Goal: Information Seeking & Learning: Find specific fact

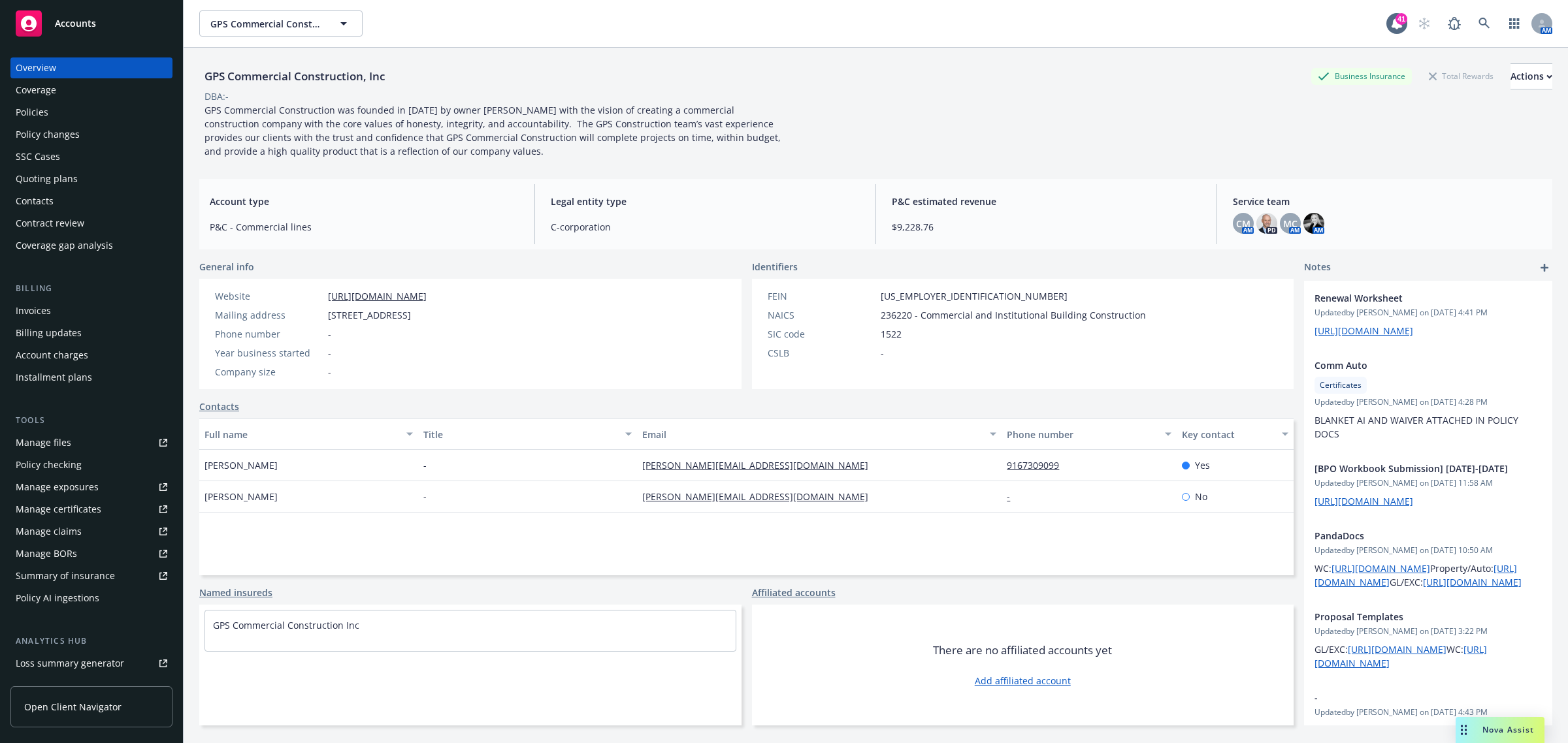
drag, startPoint x: 69, startPoint y: 121, endPoint x: 59, endPoint y: 119, distance: 10.2
click at [67, 121] on div "Policies" at bounding box center [91, 113] width 152 height 21
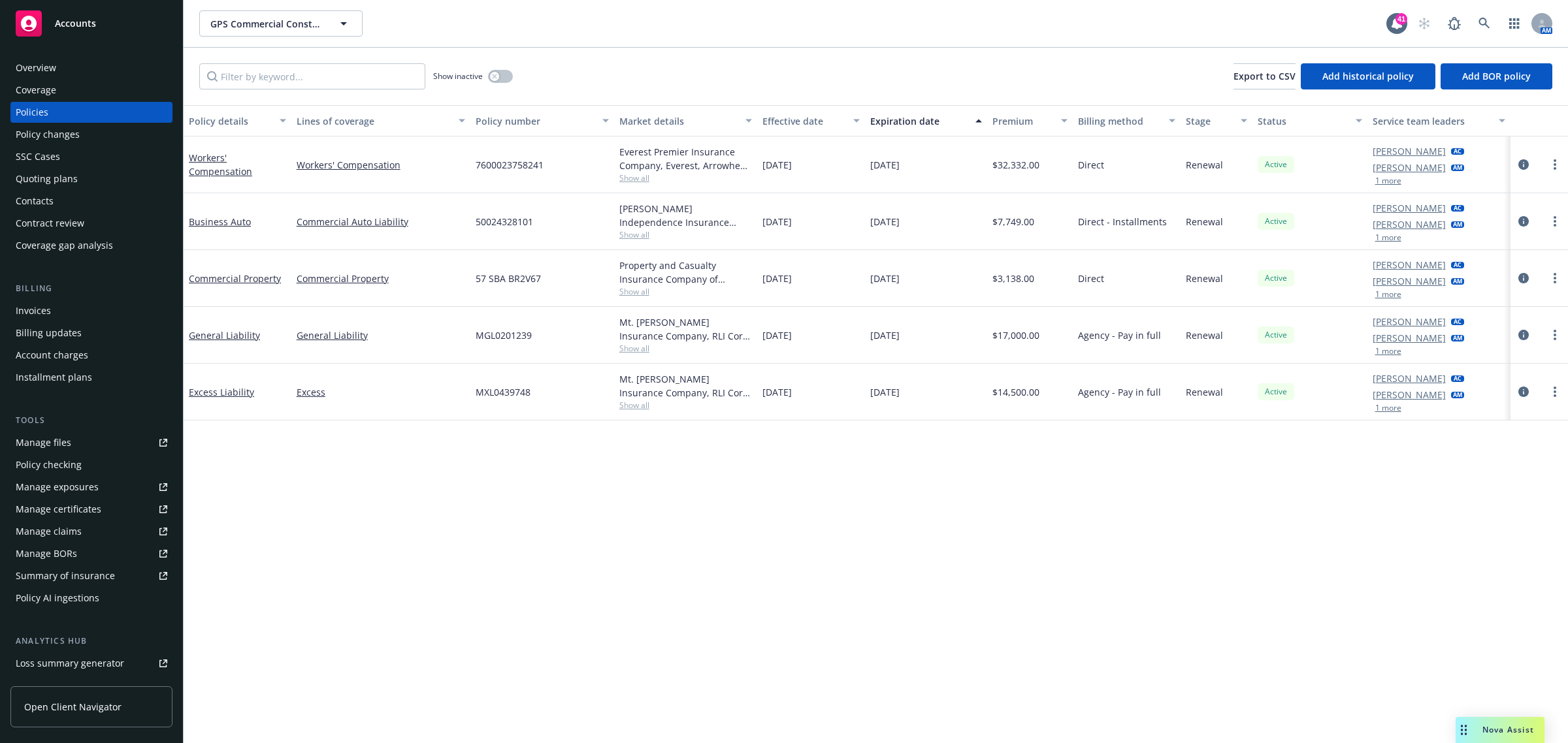
click at [645, 353] on span "Show all" at bounding box center [686, 348] width 133 height 11
click at [635, 181] on span "Show all" at bounding box center [686, 178] width 133 height 11
click at [1531, 164] on div at bounding box center [1538, 164] width 47 height 16
click at [1524, 164] on icon "circleInformation" at bounding box center [1524, 164] width 10 height 10
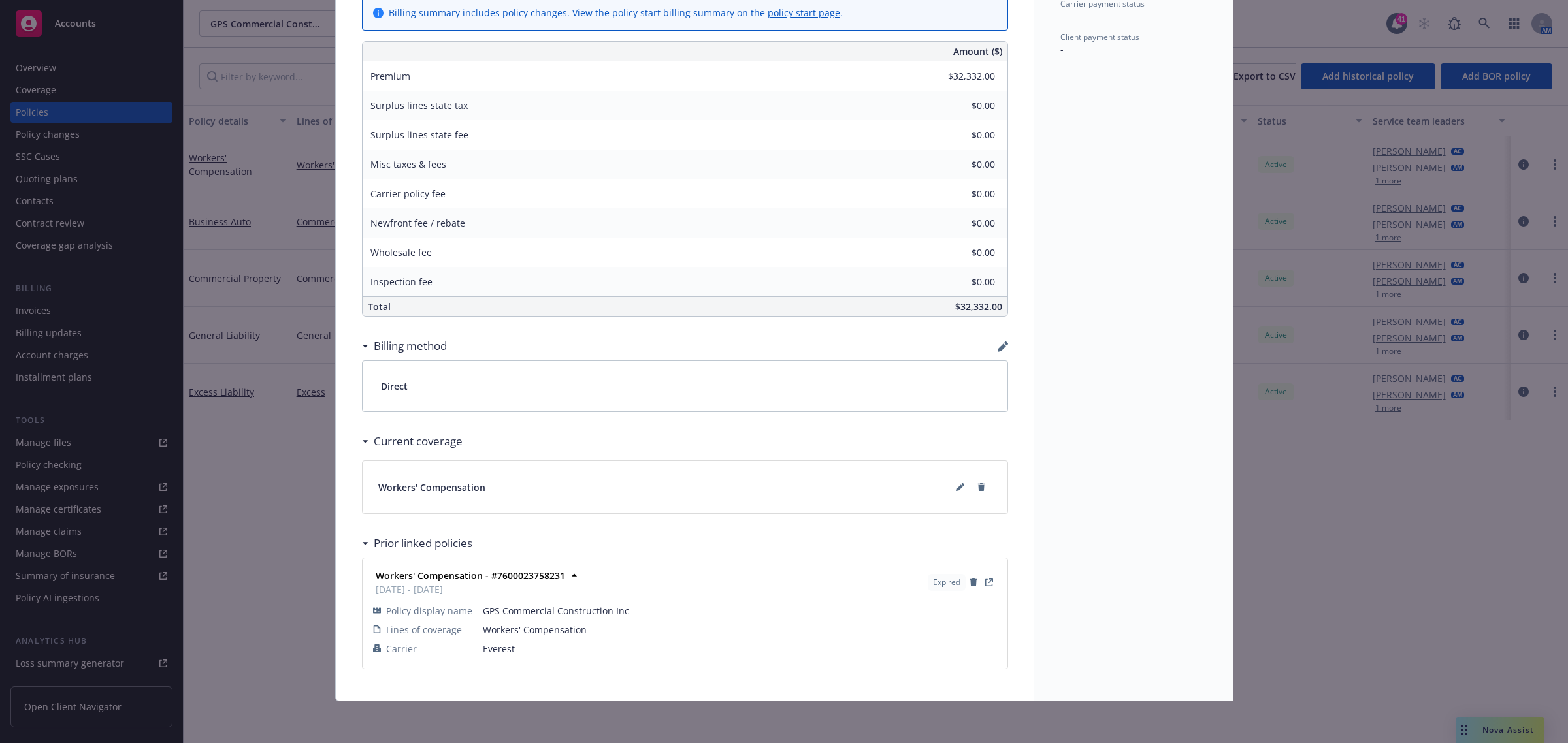
scroll to position [696, 0]
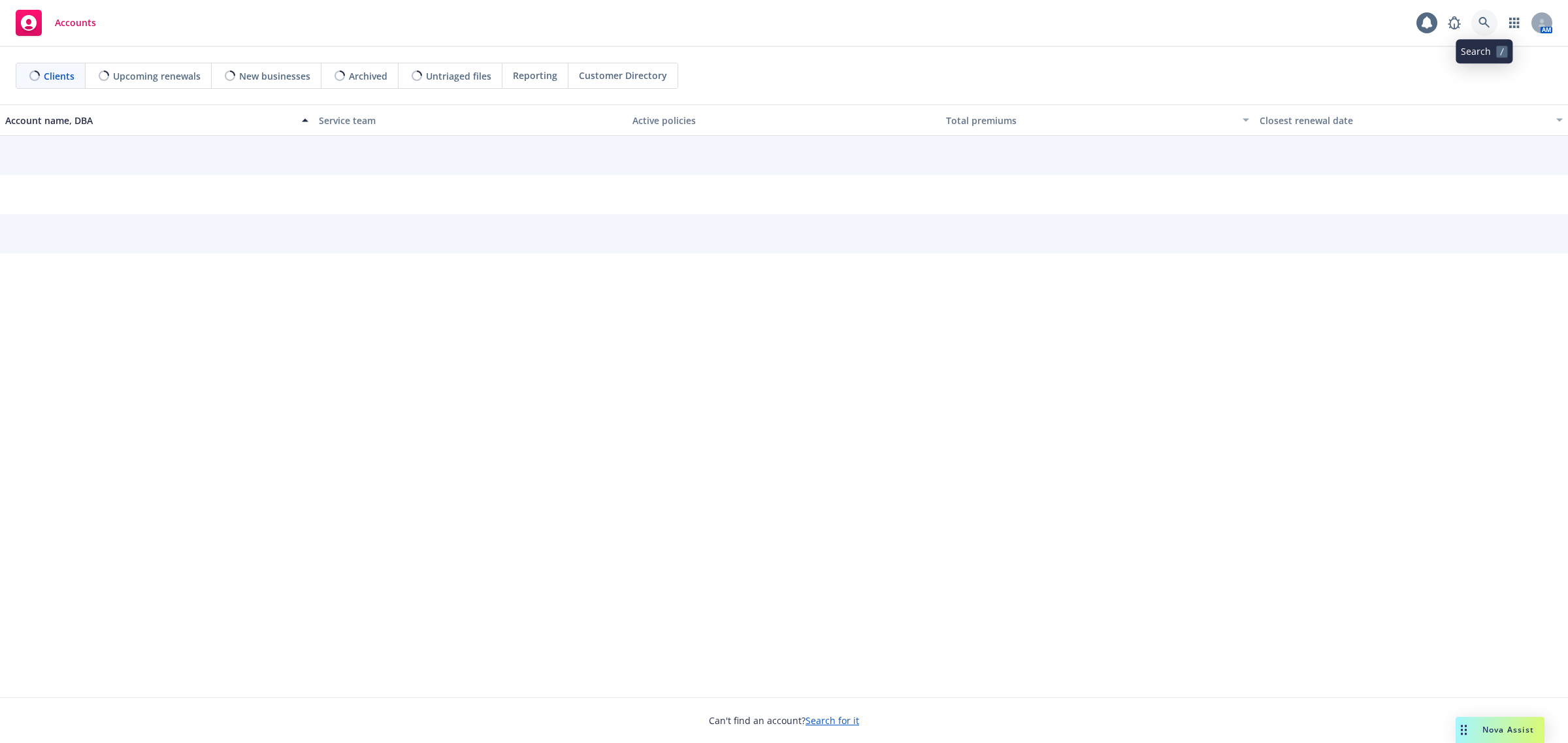
click at [1475, 24] on link at bounding box center [1484, 22] width 26 height 26
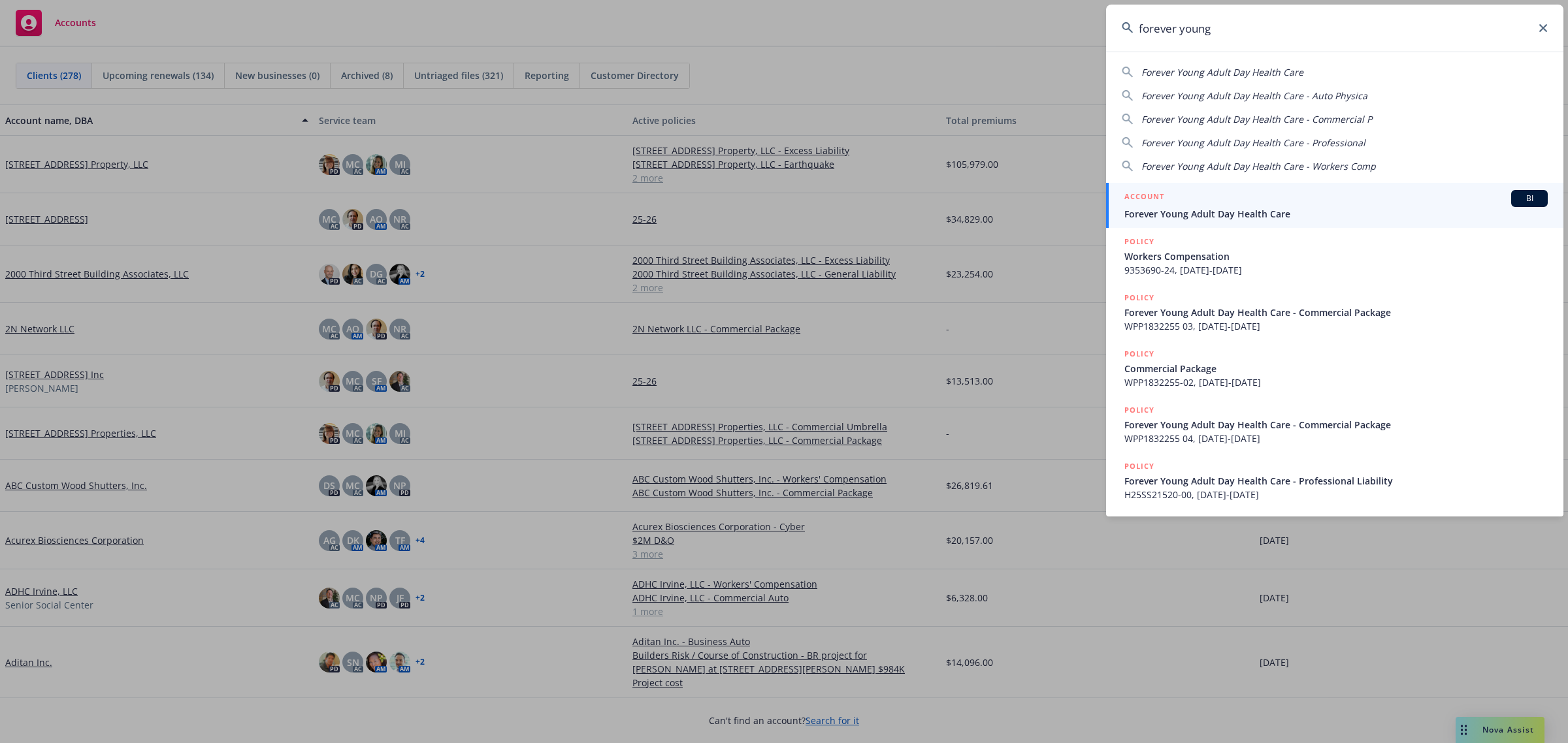
type input "forever young"
click at [1195, 207] on span "Forever Young Adult Day Health Care" at bounding box center [1335, 213] width 423 height 14
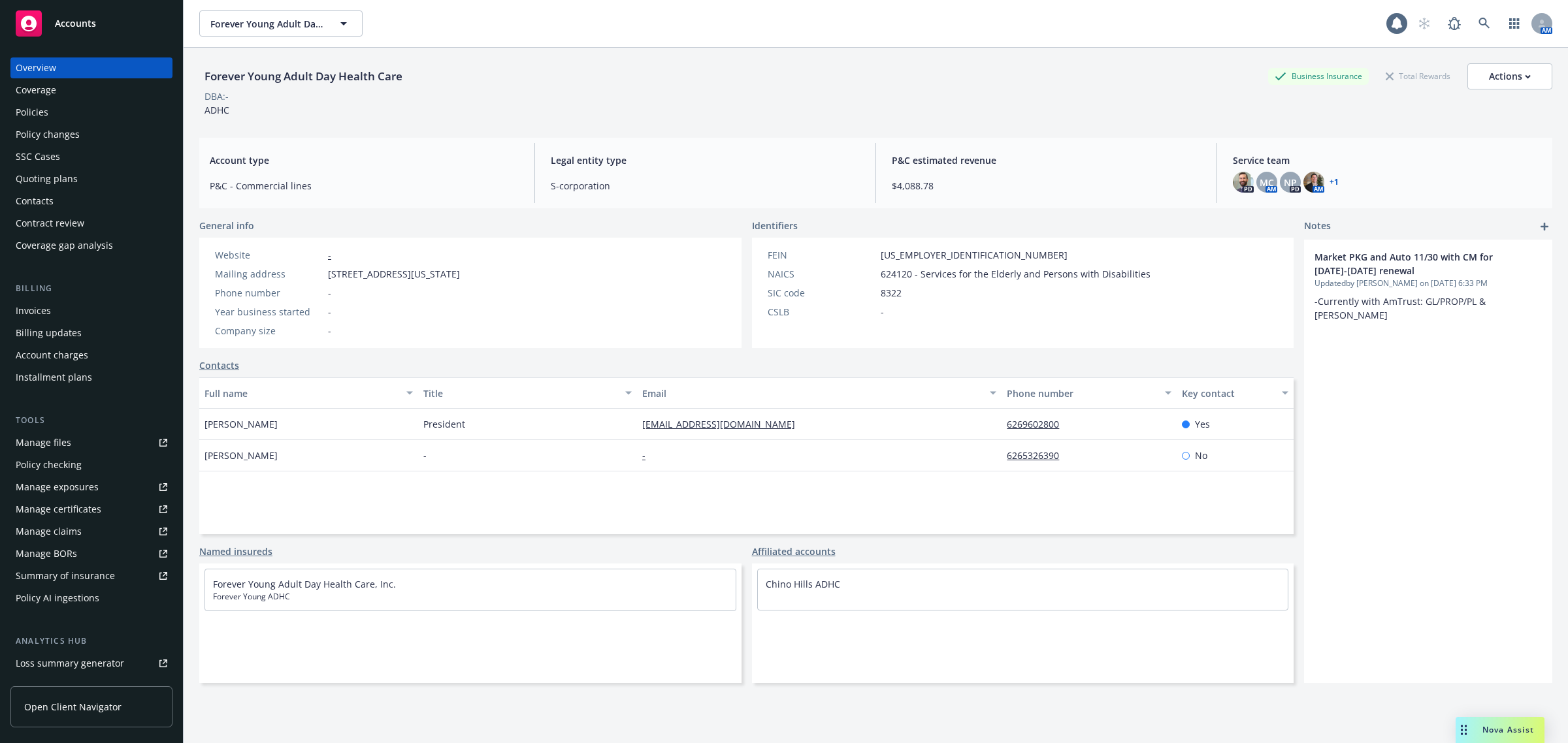
click at [65, 107] on div "Policies" at bounding box center [91, 113] width 152 height 21
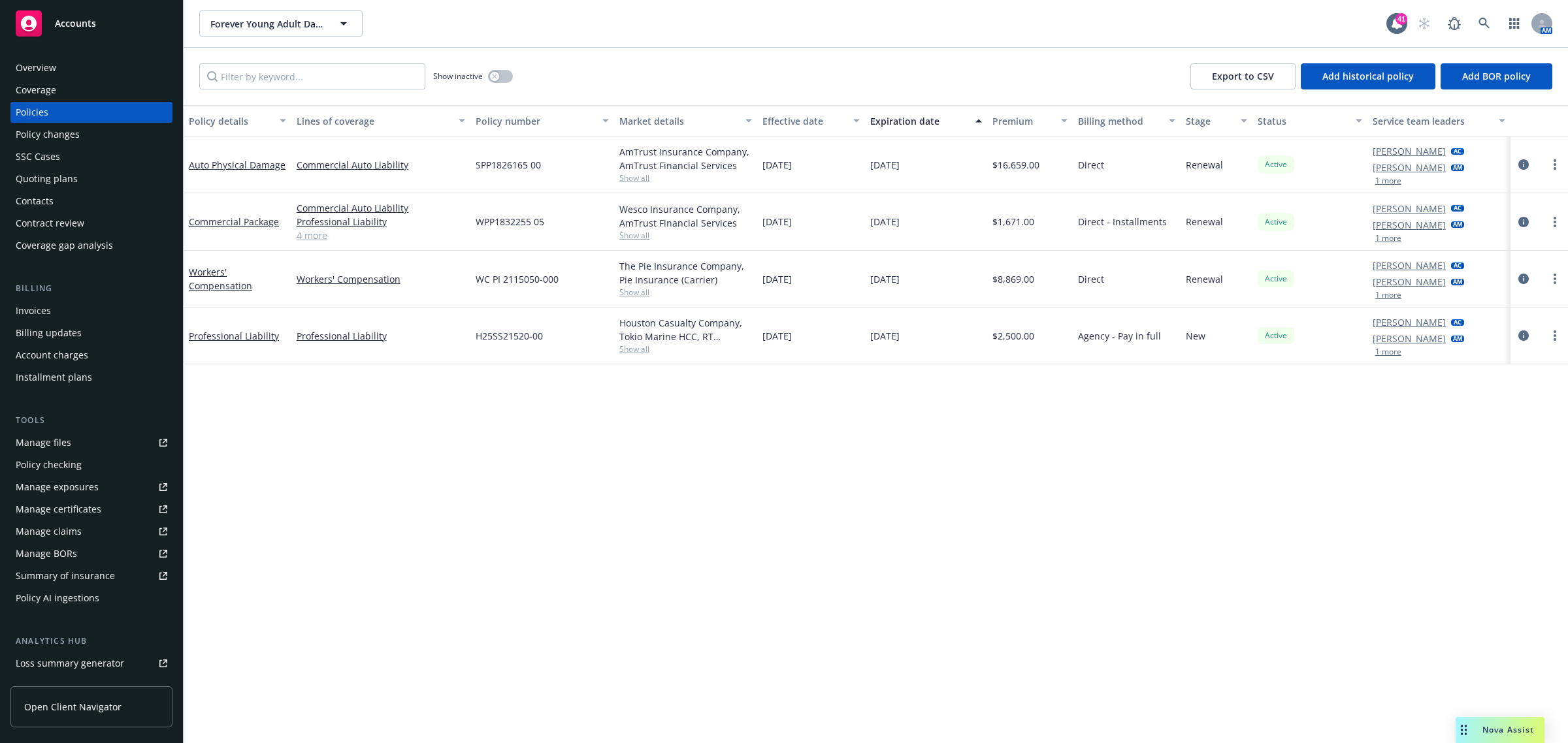
click at [1530, 168] on div at bounding box center [1538, 164] width 47 height 16
click at [1527, 167] on icon "circleInformation" at bounding box center [1524, 164] width 10 height 10
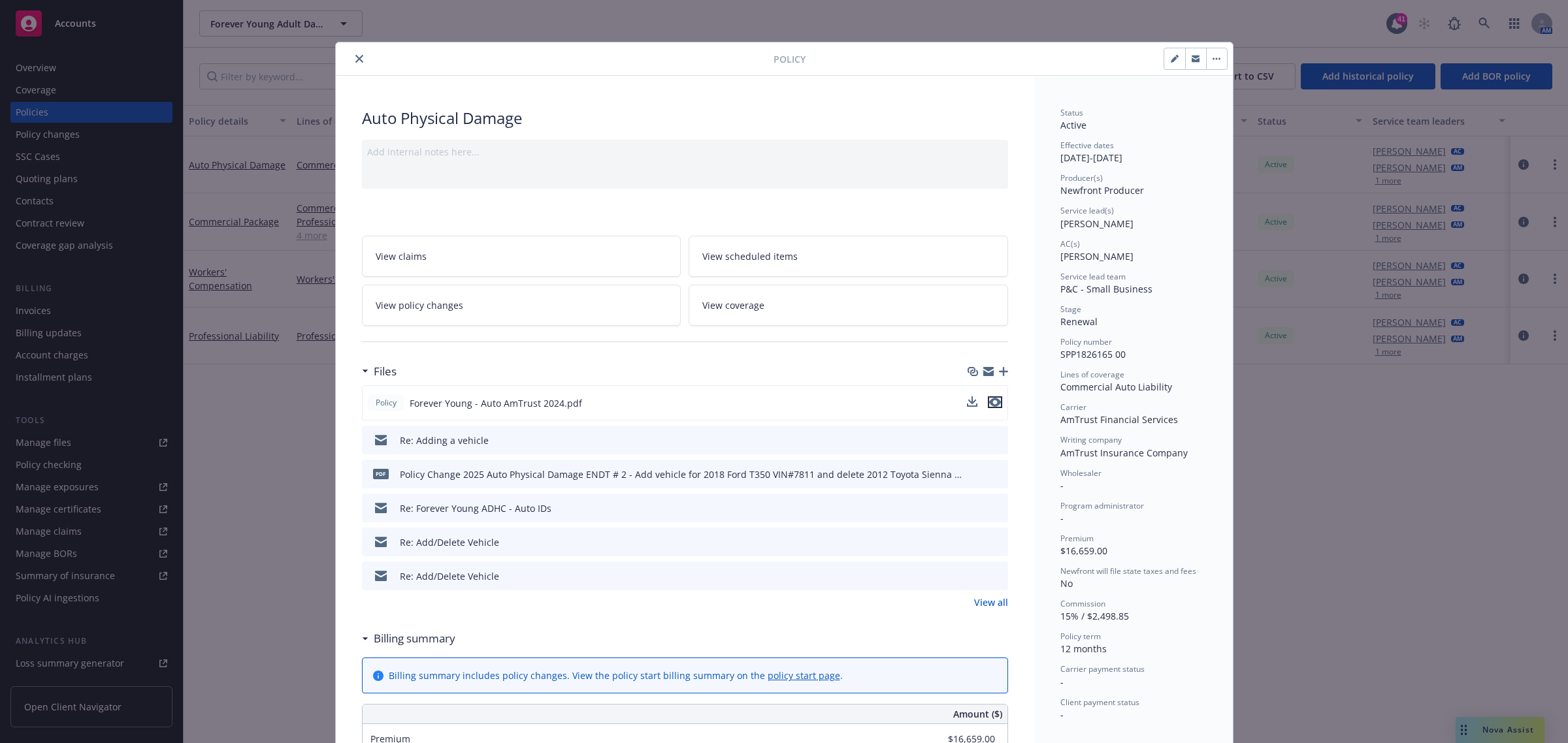
click at [989, 400] on icon "preview file" at bounding box center [995, 402] width 12 height 9
click at [351, 59] on button "close" at bounding box center [359, 59] width 16 height 16
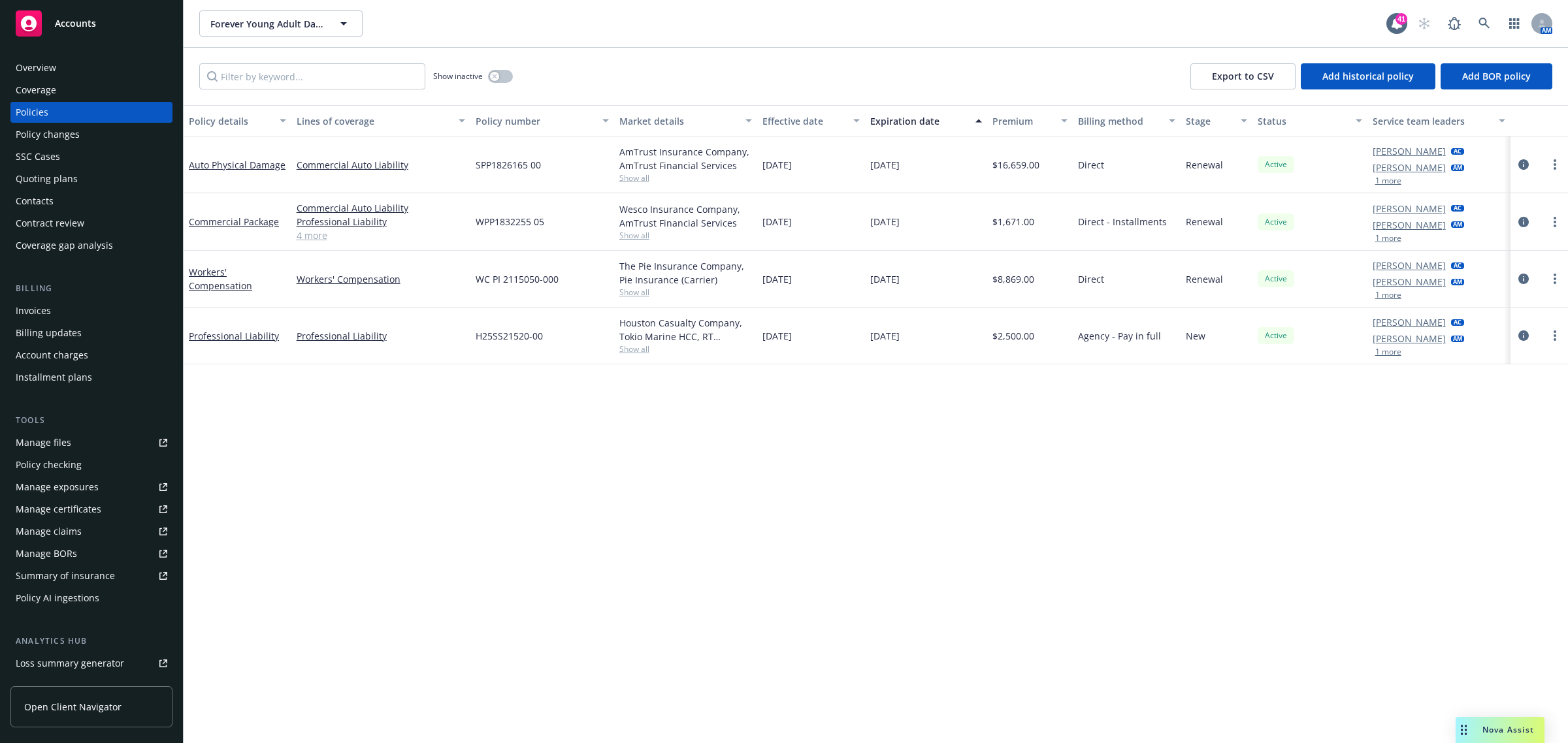
click at [75, 139] on div "Policy changes" at bounding box center [47, 135] width 64 height 21
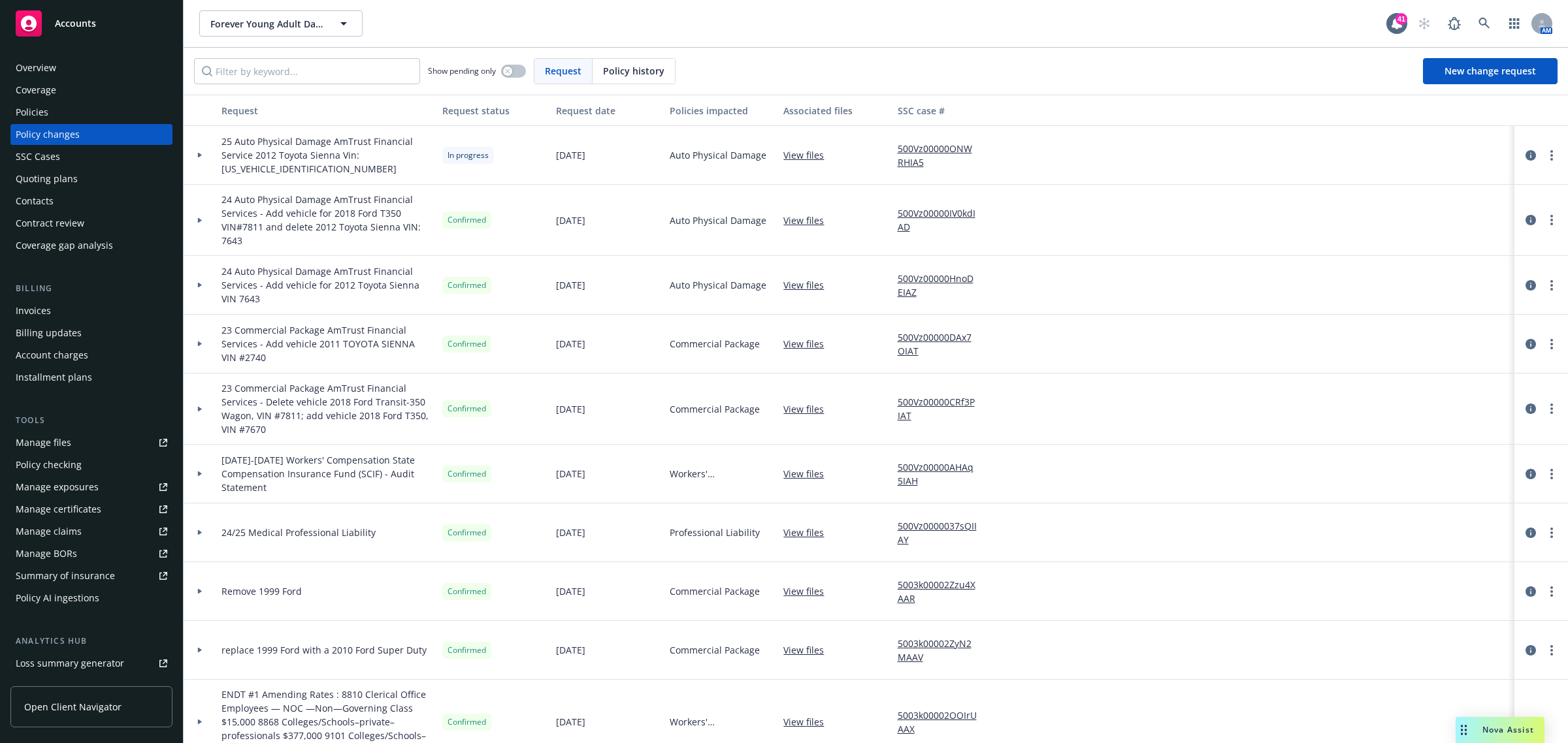
click at [204, 153] on div at bounding box center [200, 155] width 22 height 4
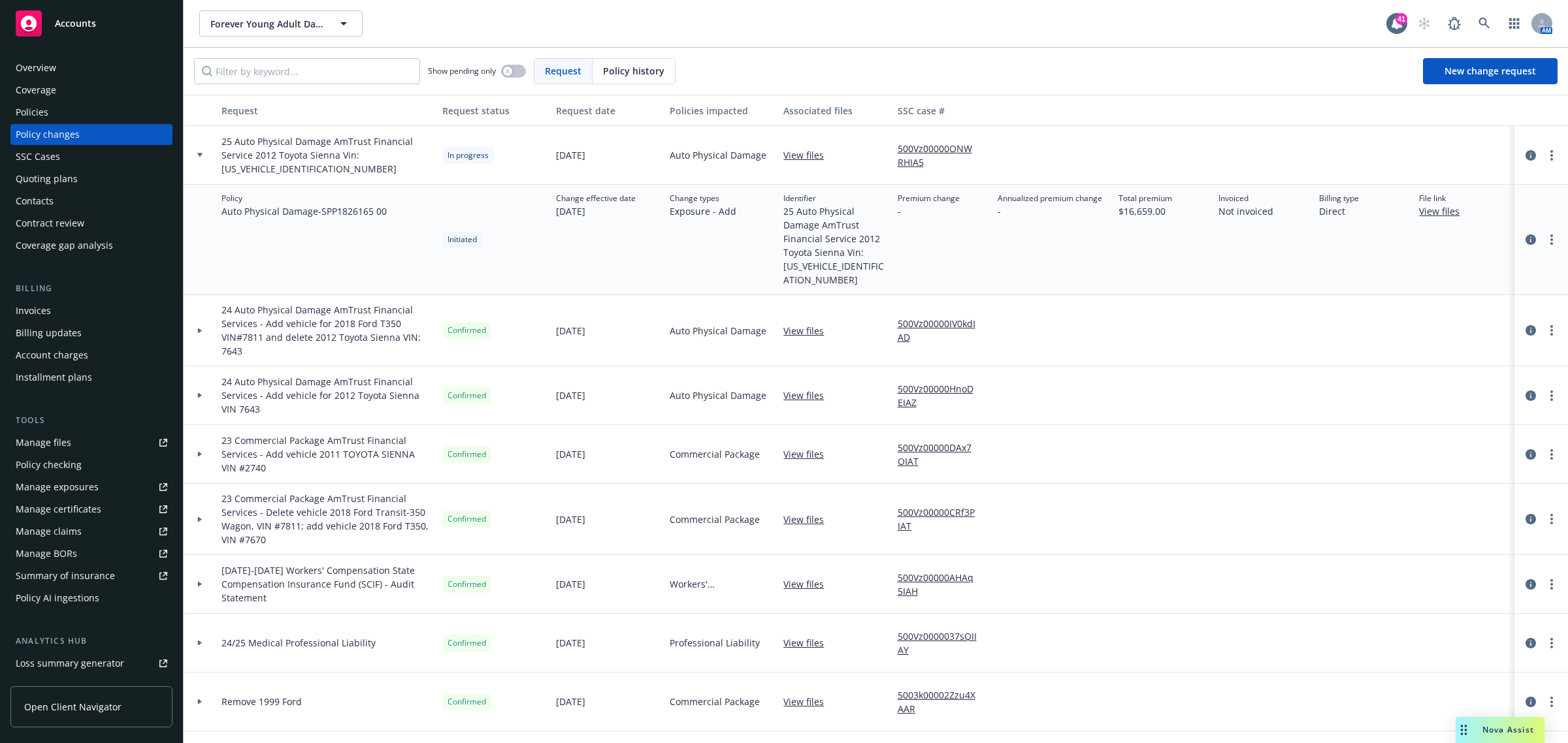
click at [194, 158] on div at bounding box center [200, 155] width 33 height 59
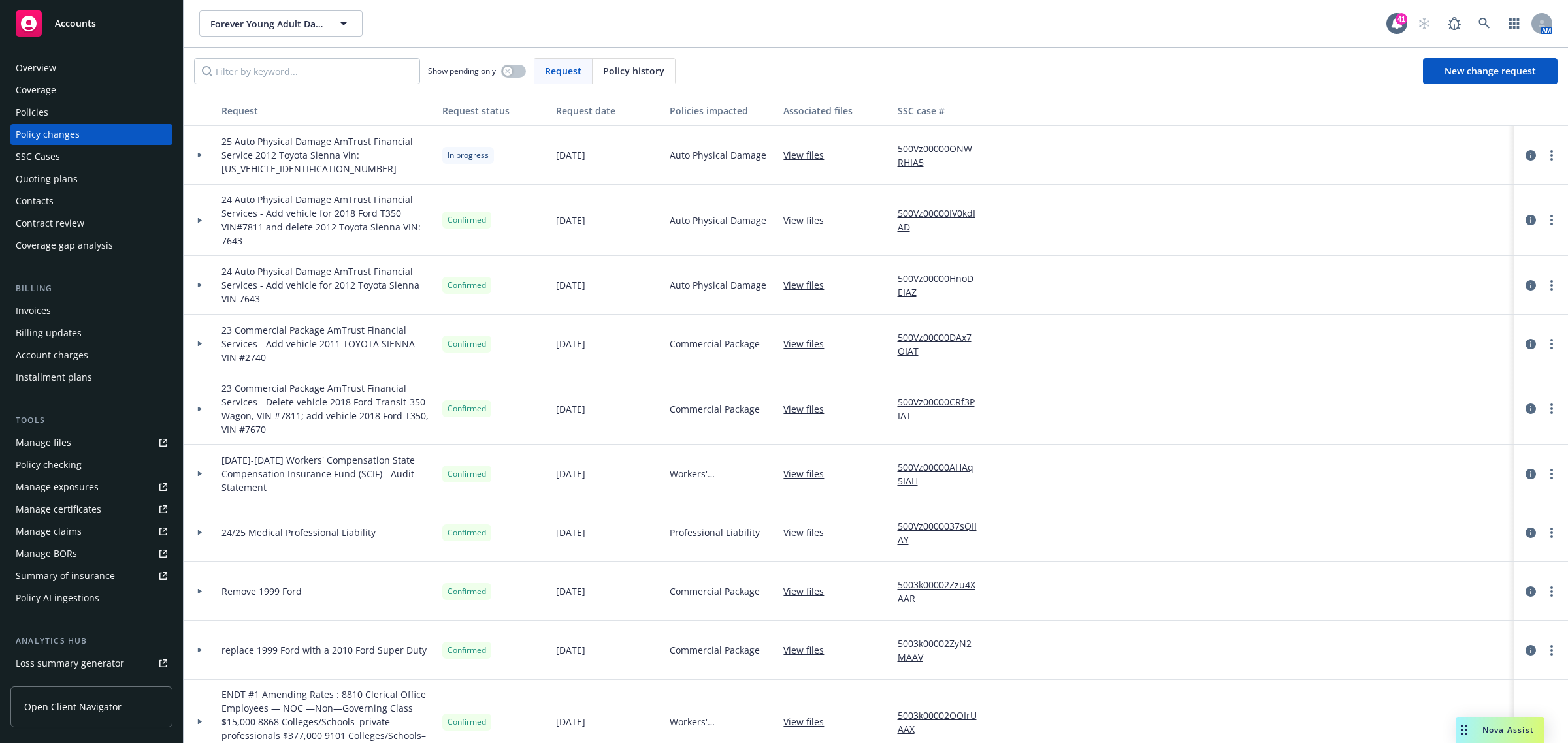
click at [236, 153] on span "25 Auto Physical Damage AmTrust Financial Service 2012 Toyota Sienna Vin: 5TDYK…" at bounding box center [327, 156] width 210 height 41
click at [198, 153] on icon at bounding box center [199, 155] width 4 height 5
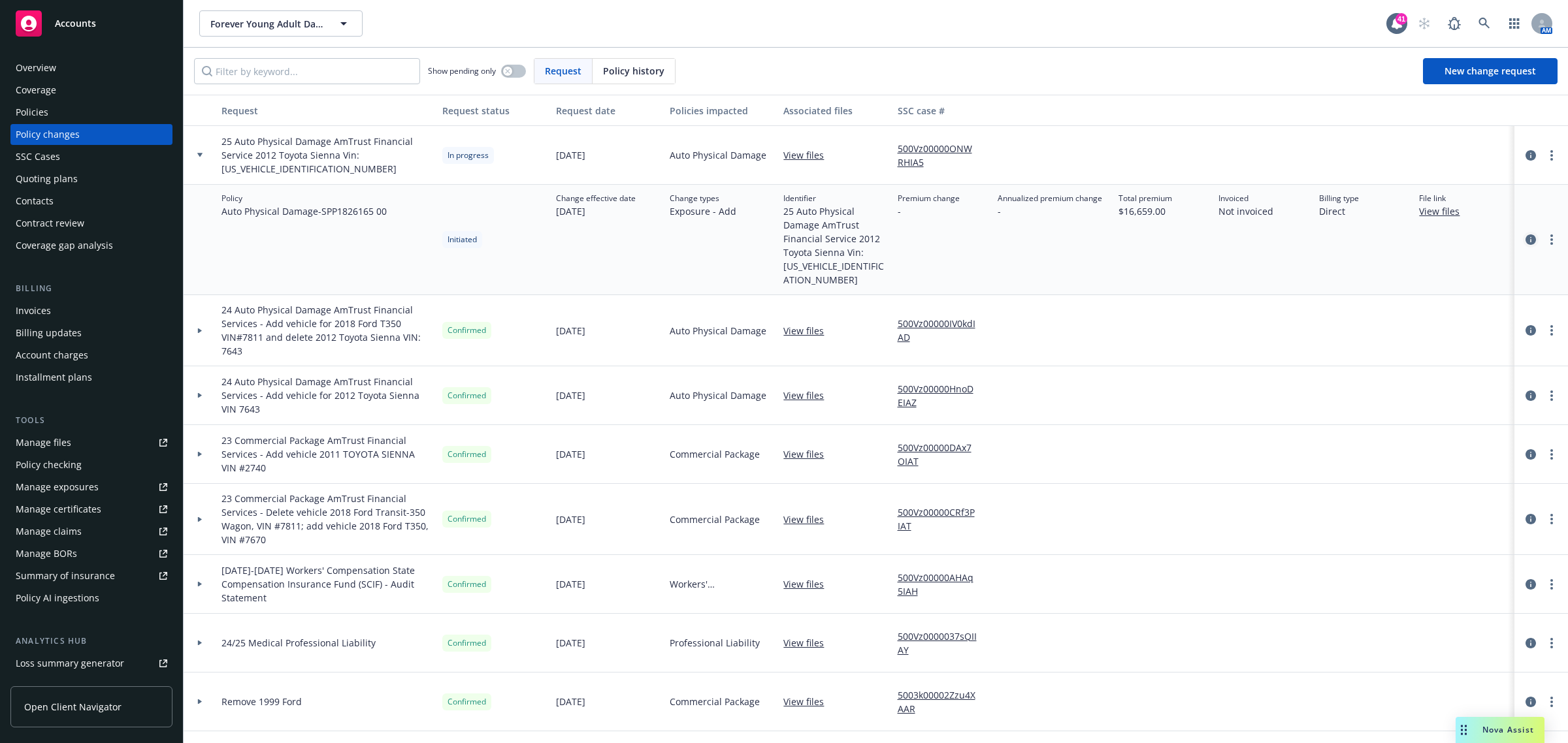
click at [1526, 236] on icon "circleInformation" at bounding box center [1531, 240] width 10 height 10
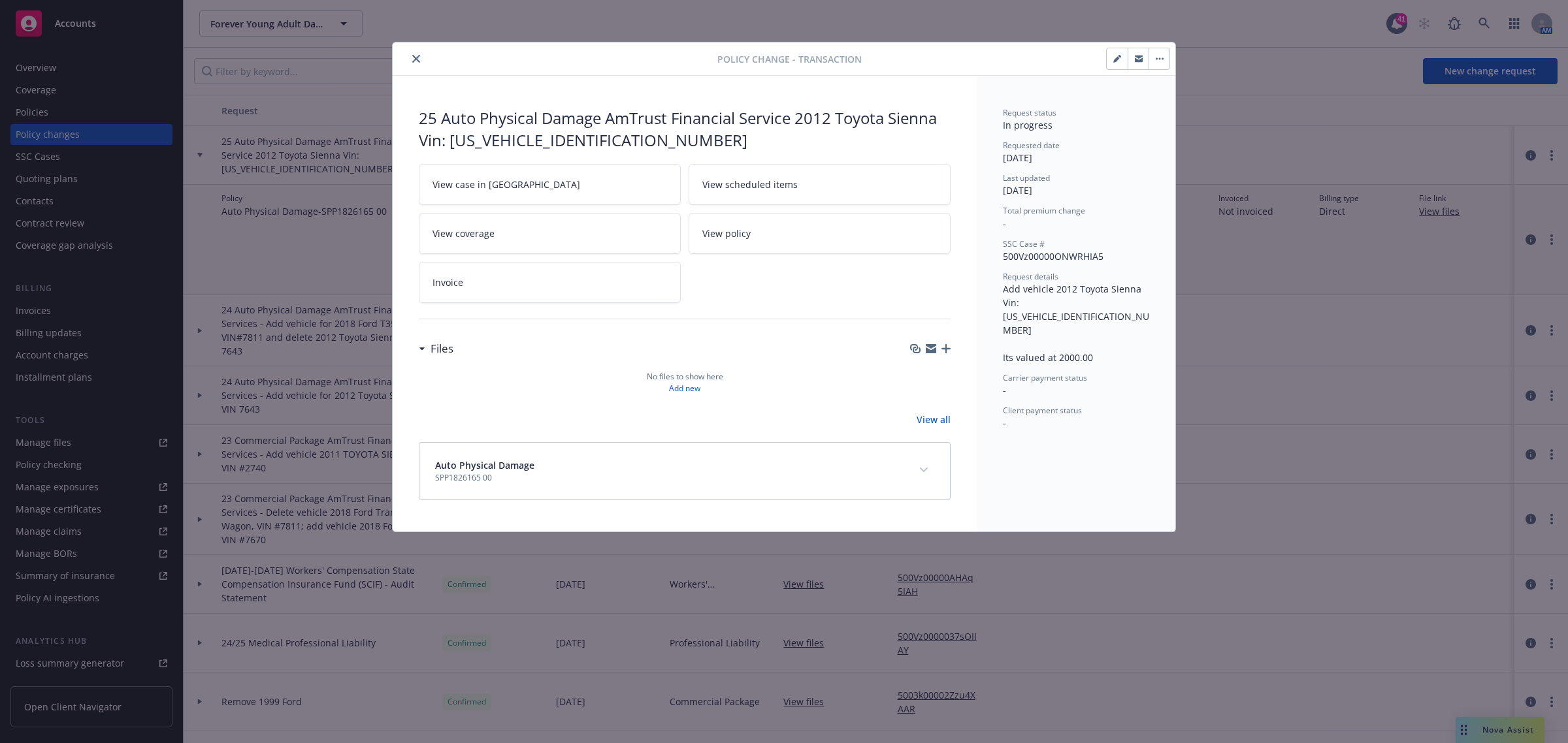
click at [520, 190] on link "View case in SSC" at bounding box center [550, 184] width 262 height 41
click at [425, 53] on div at bounding box center [557, 59] width 319 height 16
click at [419, 53] on button "close" at bounding box center [416, 59] width 16 height 16
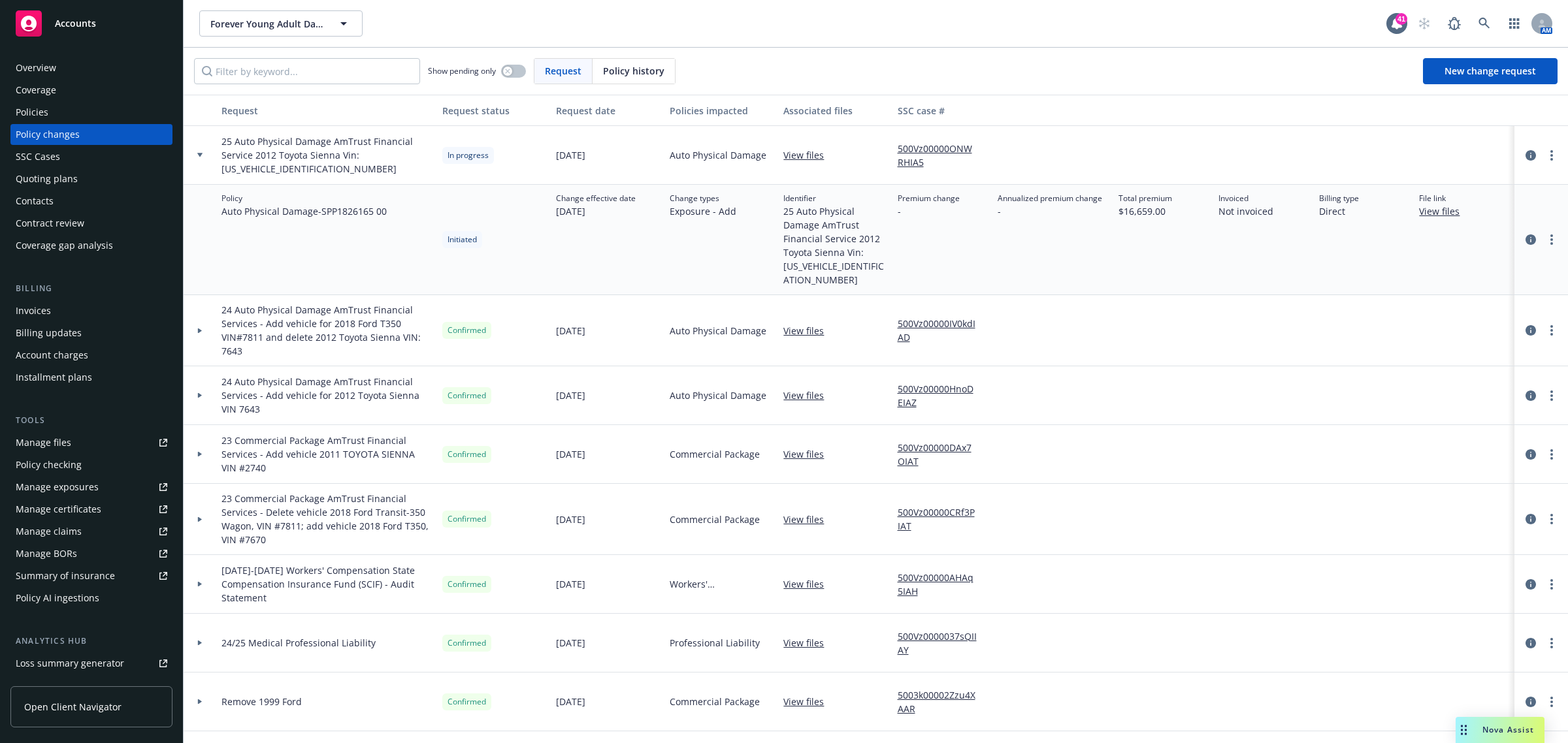
click at [63, 116] on div "Policies" at bounding box center [91, 113] width 152 height 21
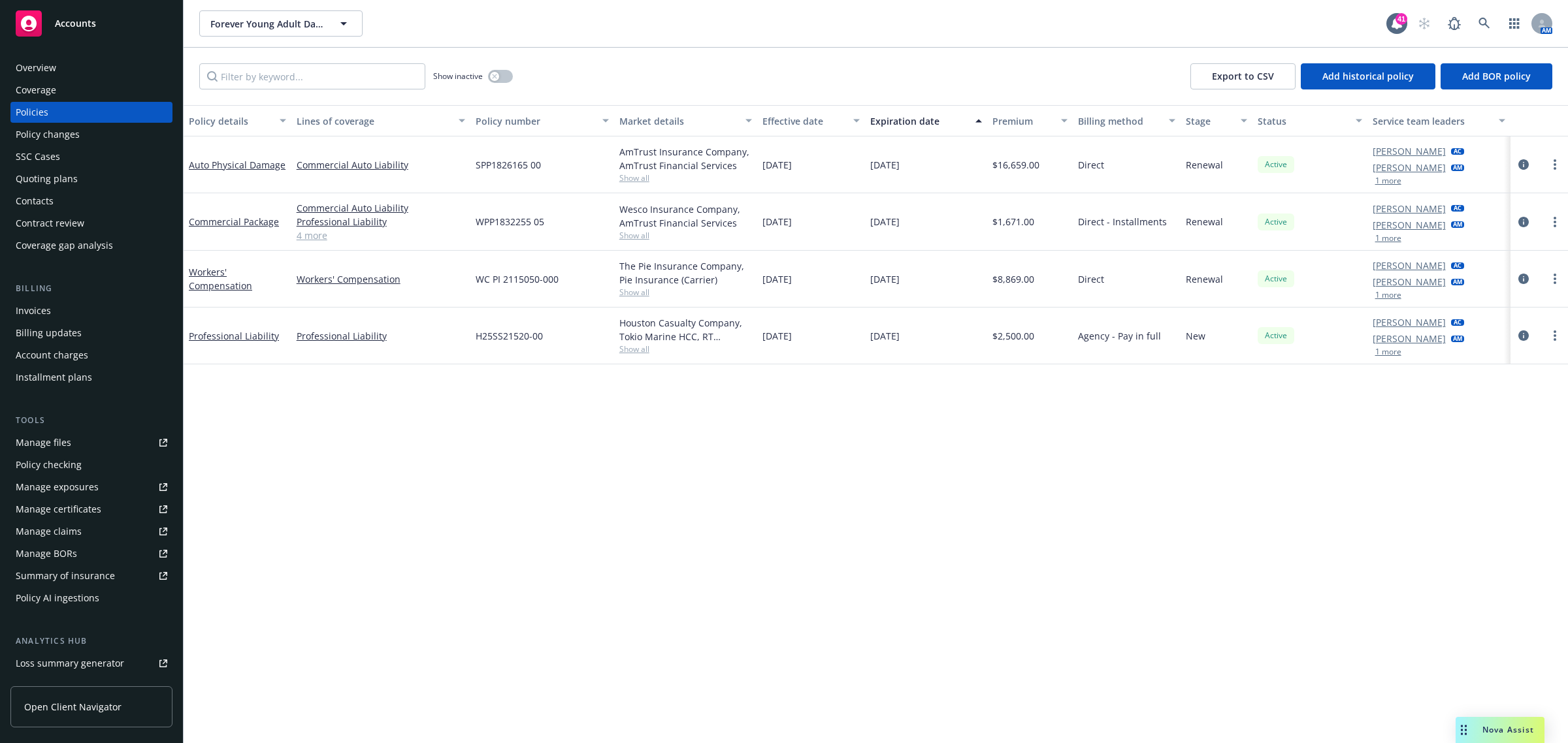
click at [64, 141] on div "Policy changes" at bounding box center [47, 135] width 64 height 21
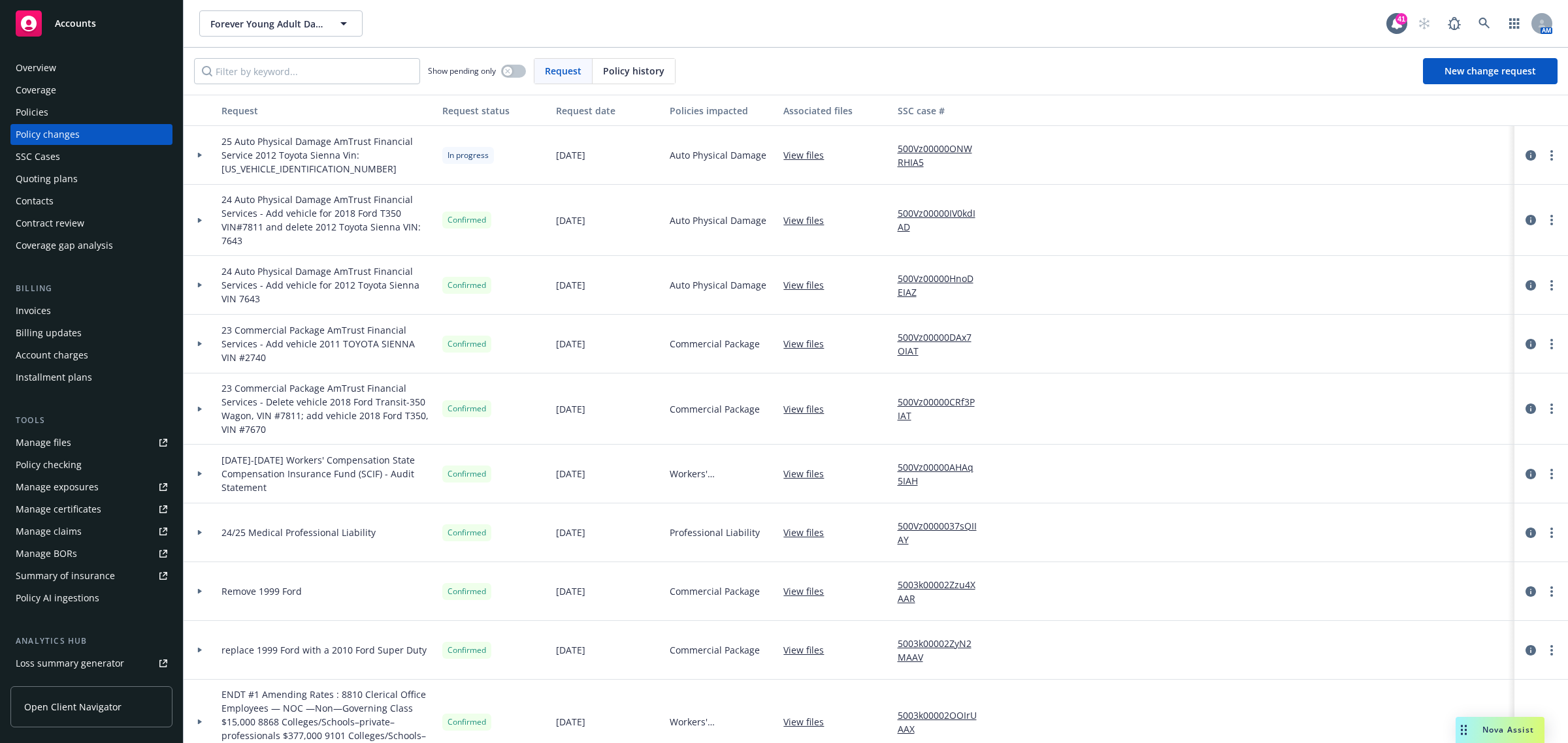
click at [39, 73] on div "Overview" at bounding box center [36, 68] width 41 height 21
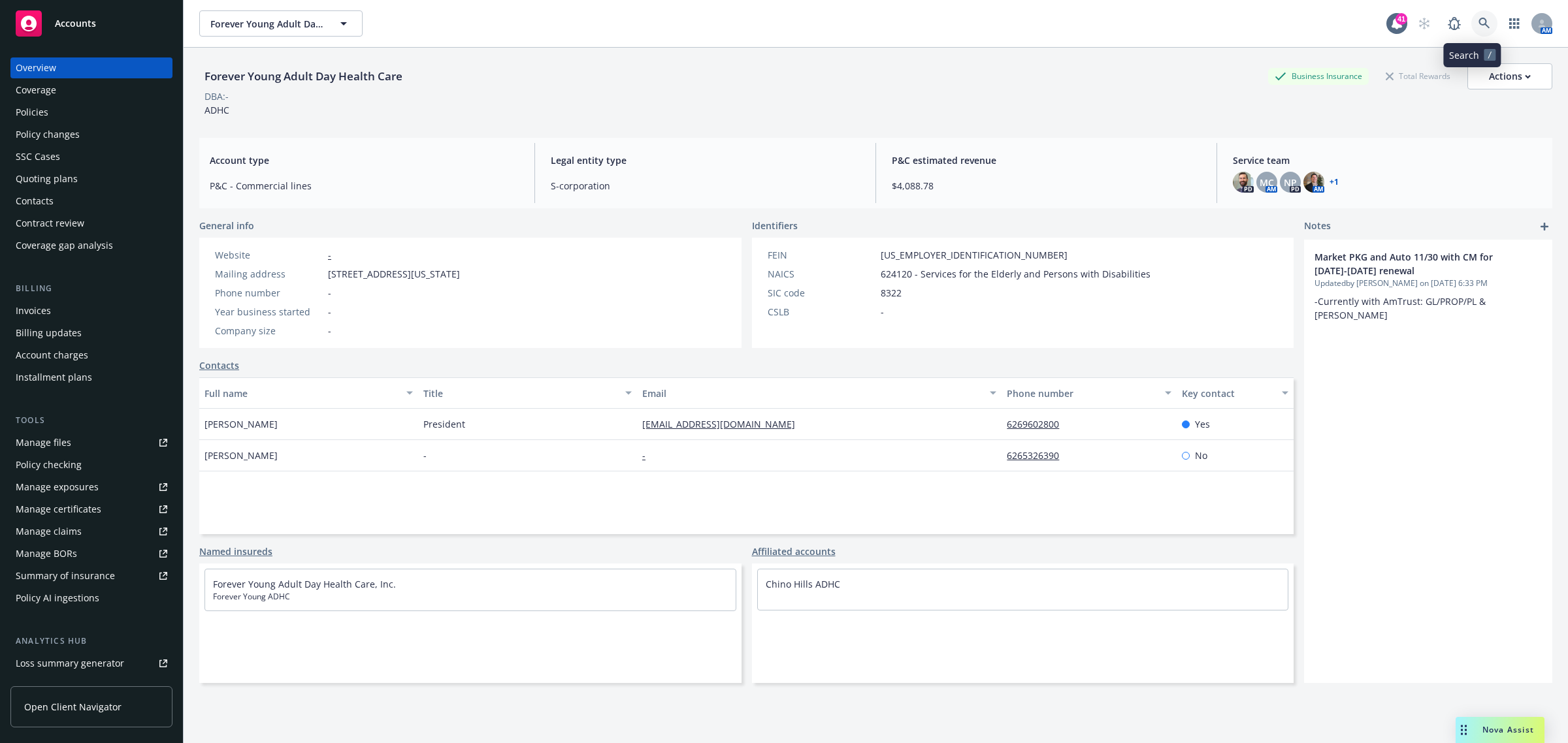
click at [1478, 26] on icon at bounding box center [1484, 24] width 12 height 12
click at [1487, 733] on span "Nova Assist" at bounding box center [1508, 730] width 52 height 11
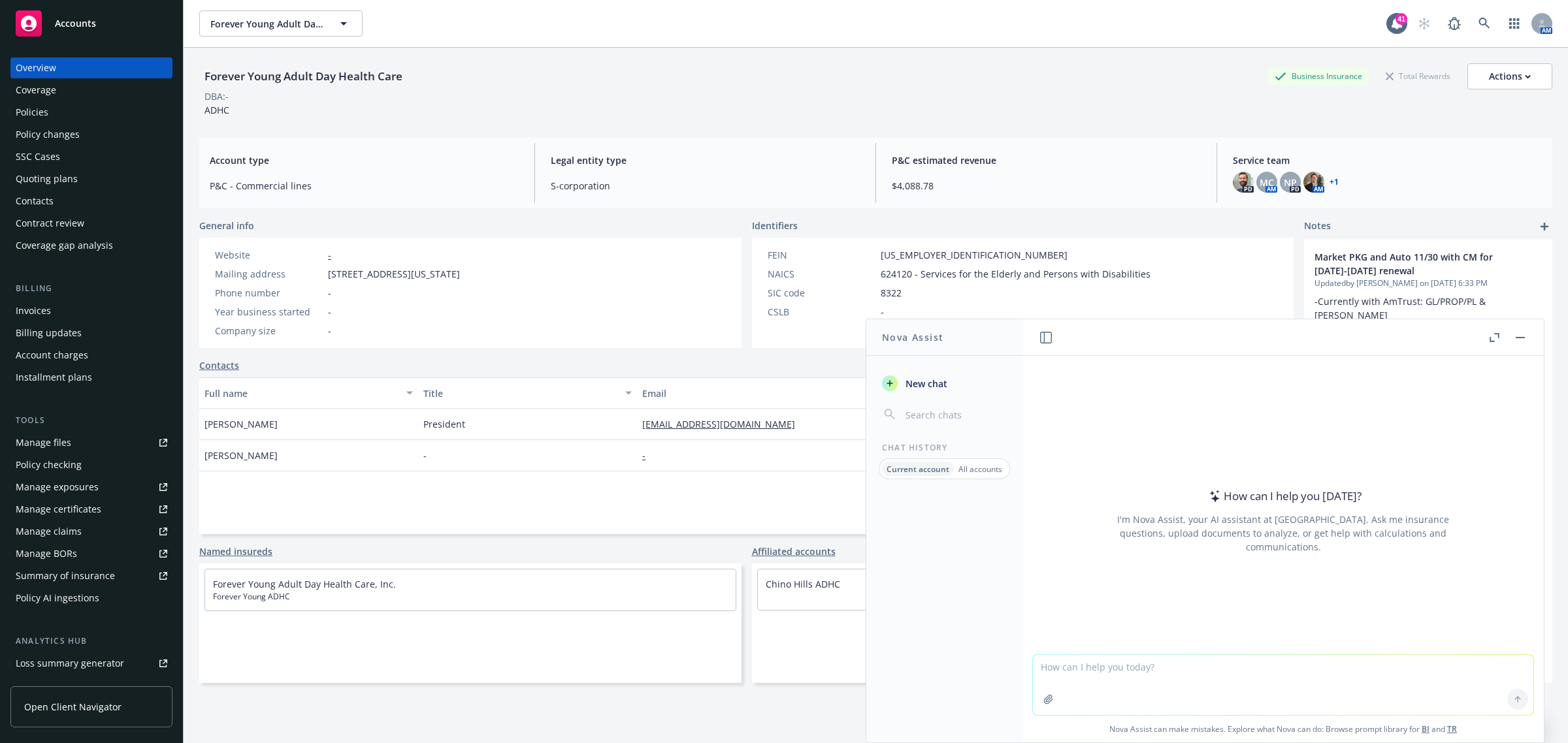
click at [1127, 666] on textarea at bounding box center [1283, 684] width 500 height 60
paste textarea "Hi David, Thank you for the renewal quote. Is the renewal terms based on expiri…"
type textarea "write professionally Hi David, Thank you for the renewal quote. Is the renewal …"
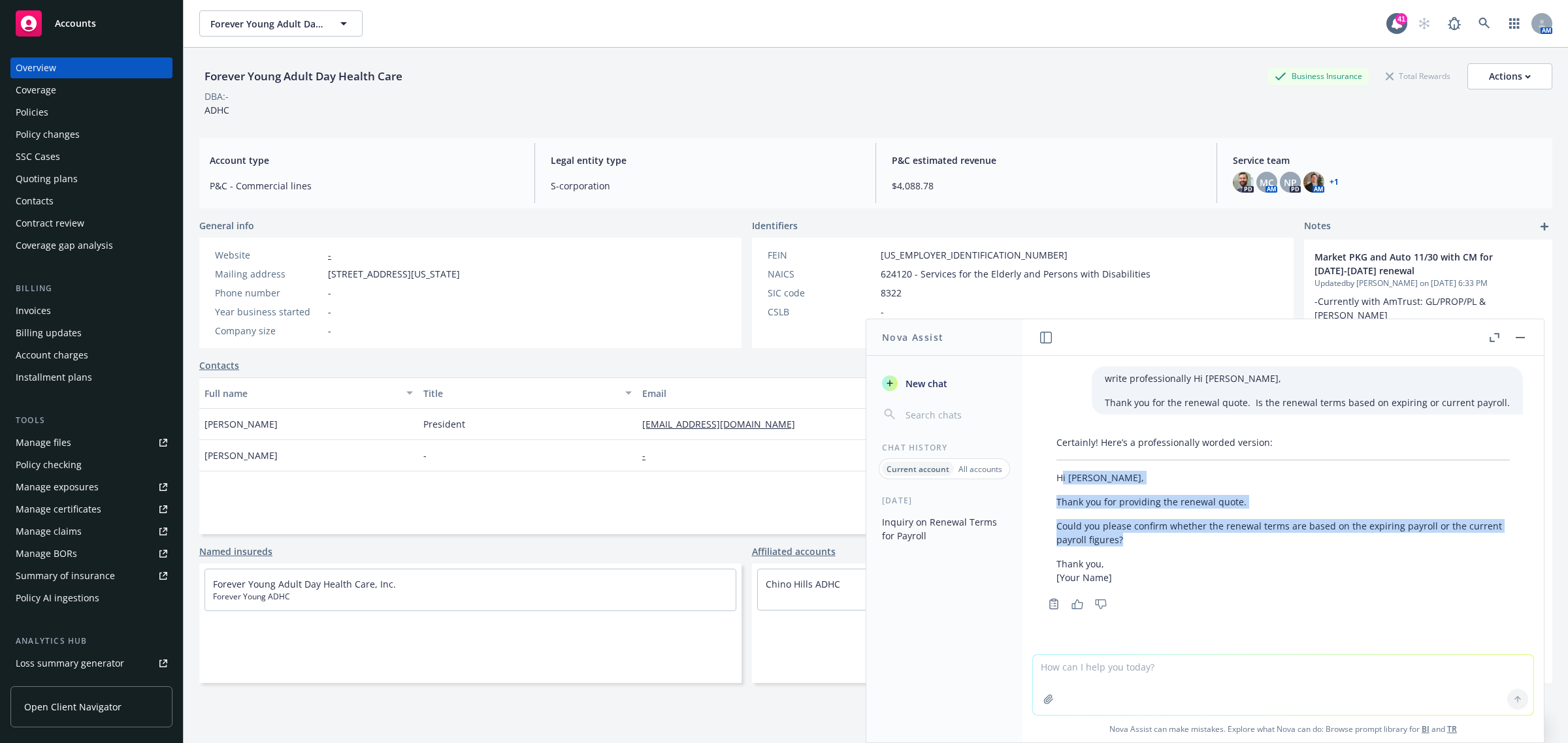
drag, startPoint x: 1060, startPoint y: 485, endPoint x: 1229, endPoint y: 546, distance: 179.7
click at [1229, 546] on div "Certainly! Here’s a professionally worded version: Hi David, Thank you for prov…" at bounding box center [1283, 510] width 479 height 159
copy div "i David, Thank you for providing the renewal quote. Could you please confirm wh…"
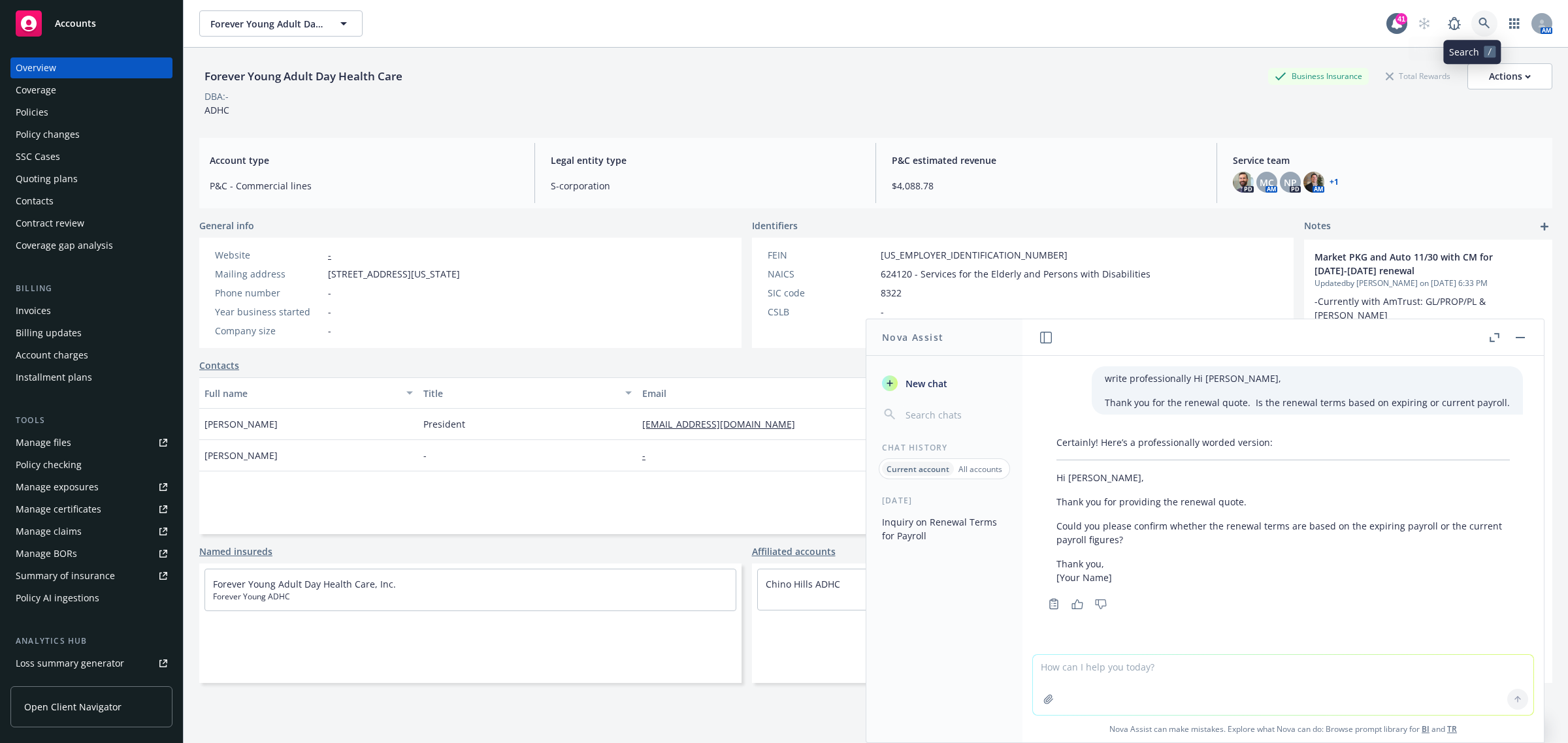
click at [1471, 30] on link at bounding box center [1484, 23] width 26 height 26
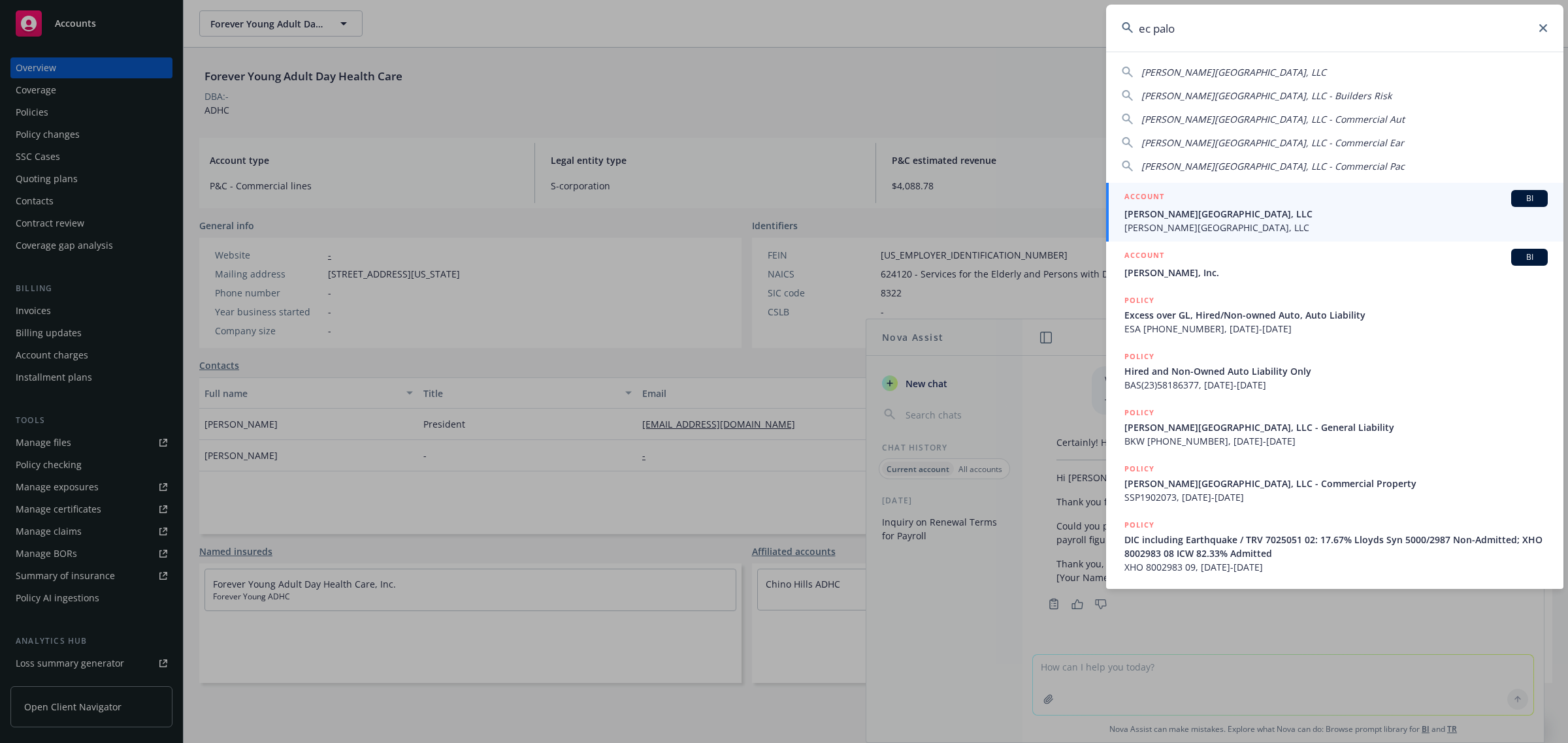
type input "ec palo"
click at [1213, 219] on span "EC Palomar Industrial Center, LLC" at bounding box center [1335, 213] width 423 height 14
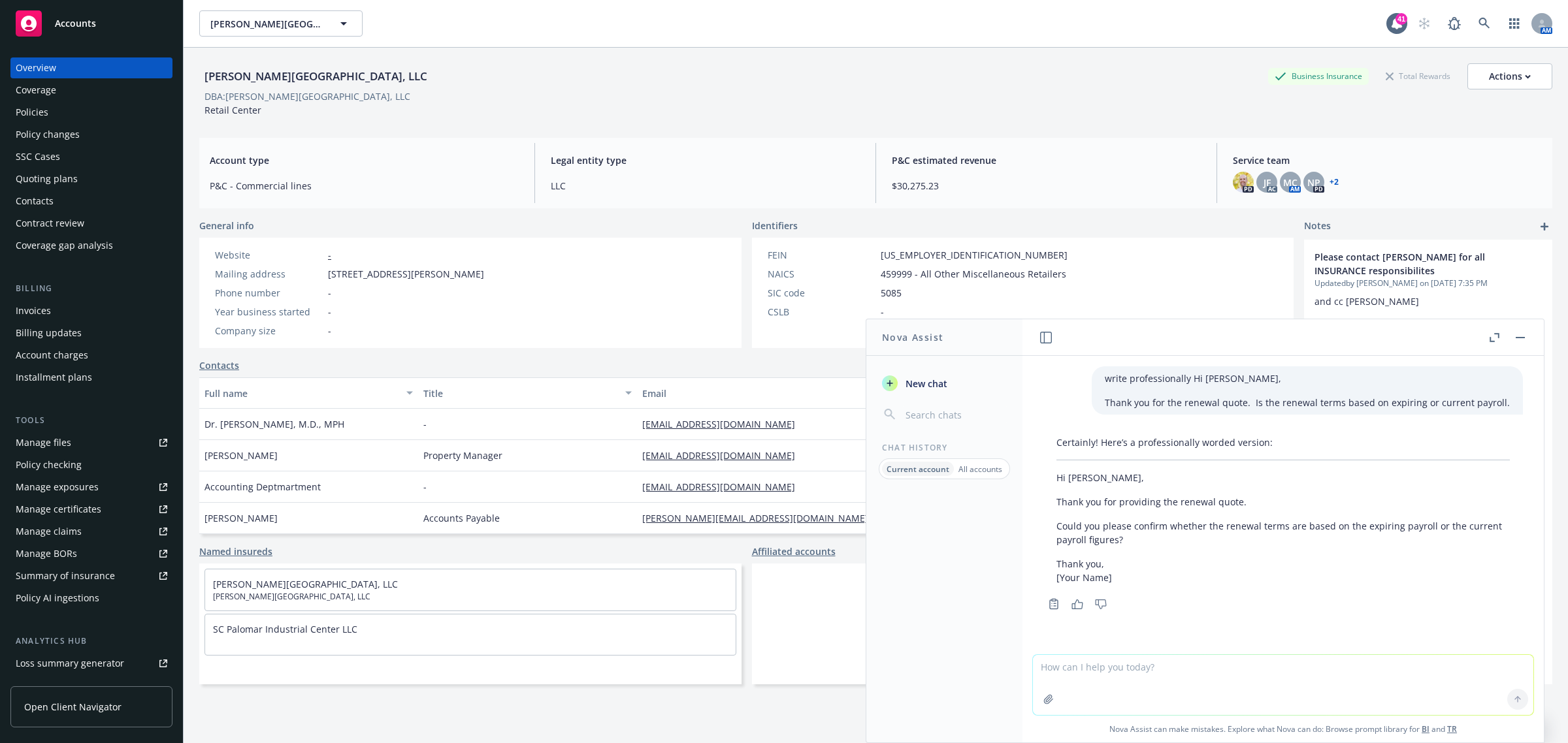
click at [53, 115] on div "Policies" at bounding box center [91, 113] width 152 height 21
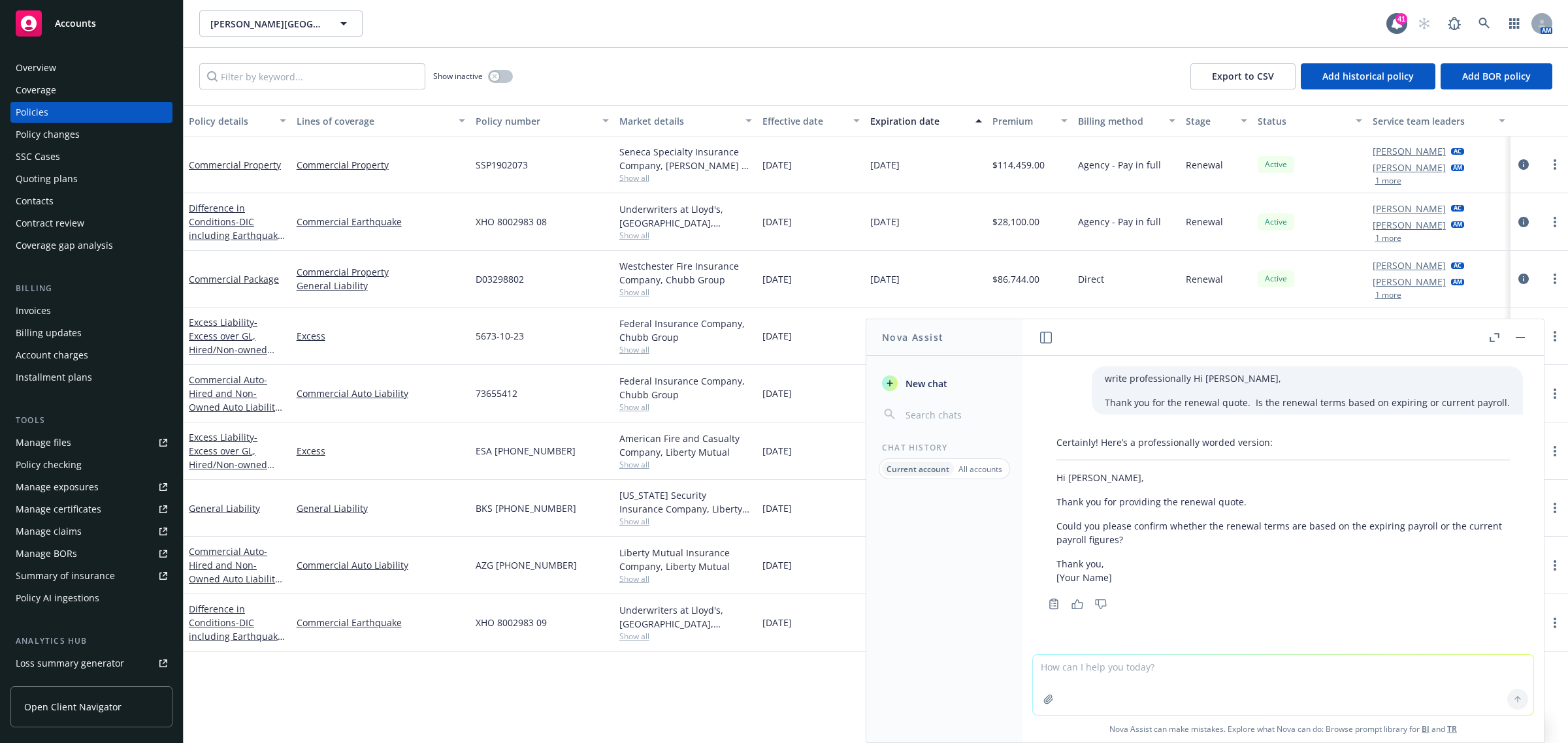
click at [1530, 339] on header at bounding box center [1283, 337] width 522 height 36
click at [1521, 337] on icon "button" at bounding box center [1520, 338] width 9 height 1
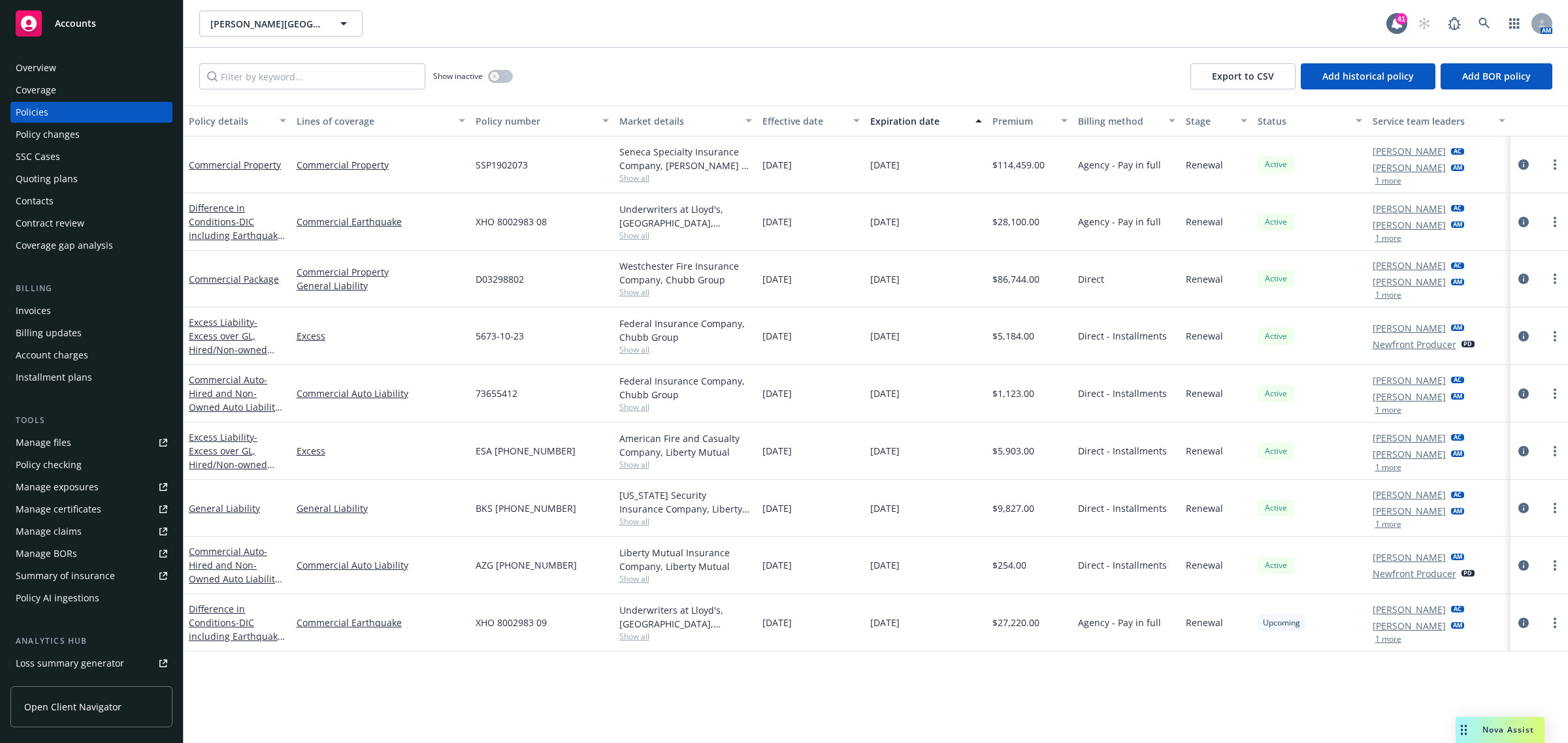
click at [632, 524] on span "Show all" at bounding box center [686, 521] width 133 height 11
click at [631, 363] on div "Federal Insurance Company, Chubb Group Show all" at bounding box center [686, 336] width 144 height 58
click at [1523, 331] on icon "circleInformation" at bounding box center [1524, 336] width 10 height 10
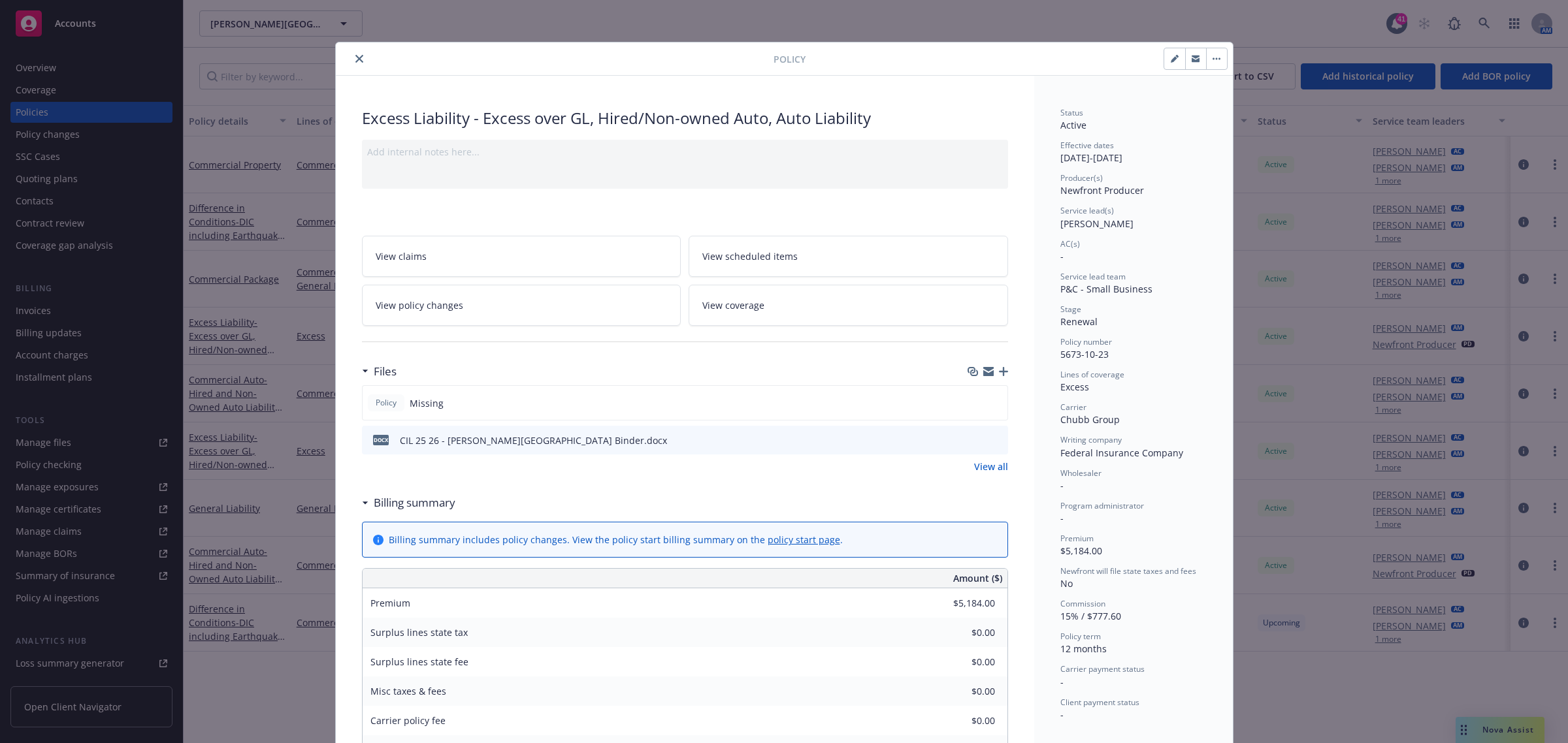
click at [991, 435] on icon "preview file" at bounding box center [996, 439] width 12 height 9
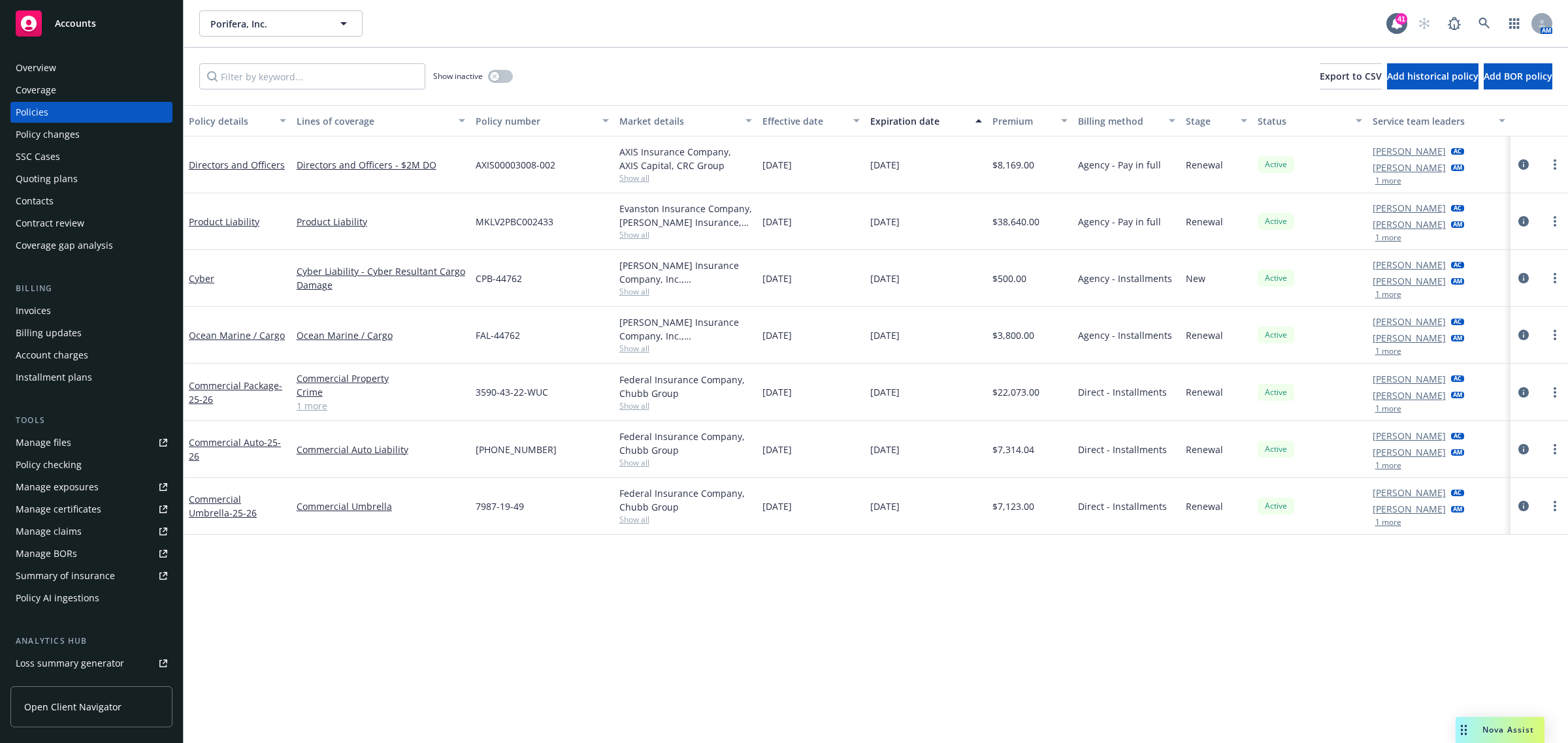
click at [30, 66] on div "Overview" at bounding box center [36, 68] width 41 height 21
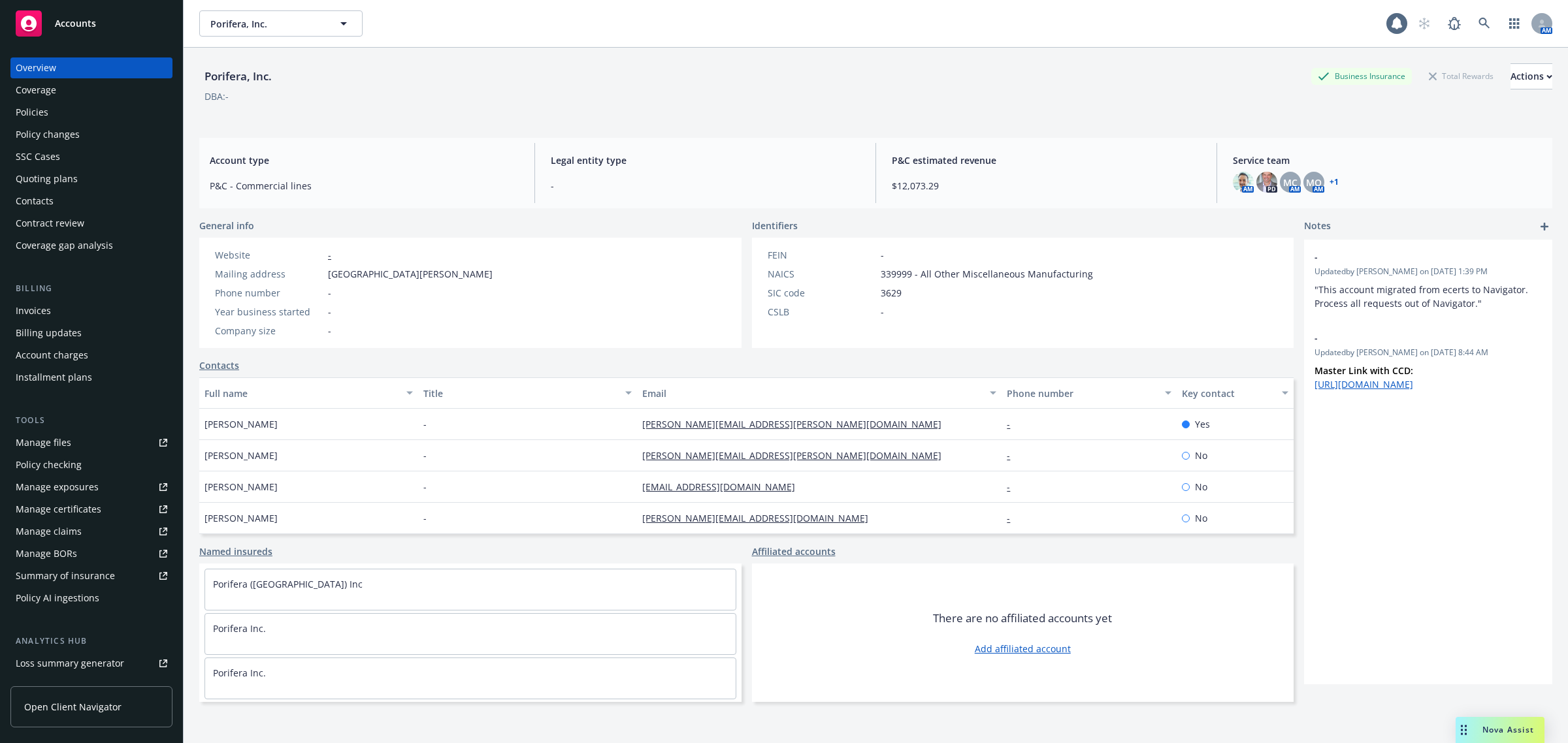
click at [262, 416] on div "[PERSON_NAME]" at bounding box center [308, 424] width 219 height 31
drag, startPoint x: 296, startPoint y: 422, endPoint x: 177, endPoint y: 428, distance: 119.2
click at [177, 428] on div "Accounts Overview Coverage Policies Policy changes SSC Cases Quoting plans Cont…" at bounding box center [784, 371] width 1568 height 743
click at [276, 424] on div "[PERSON_NAME]" at bounding box center [308, 424] width 219 height 31
drag, startPoint x: 285, startPoint y: 427, endPoint x: 193, endPoint y: 430, distance: 92.0
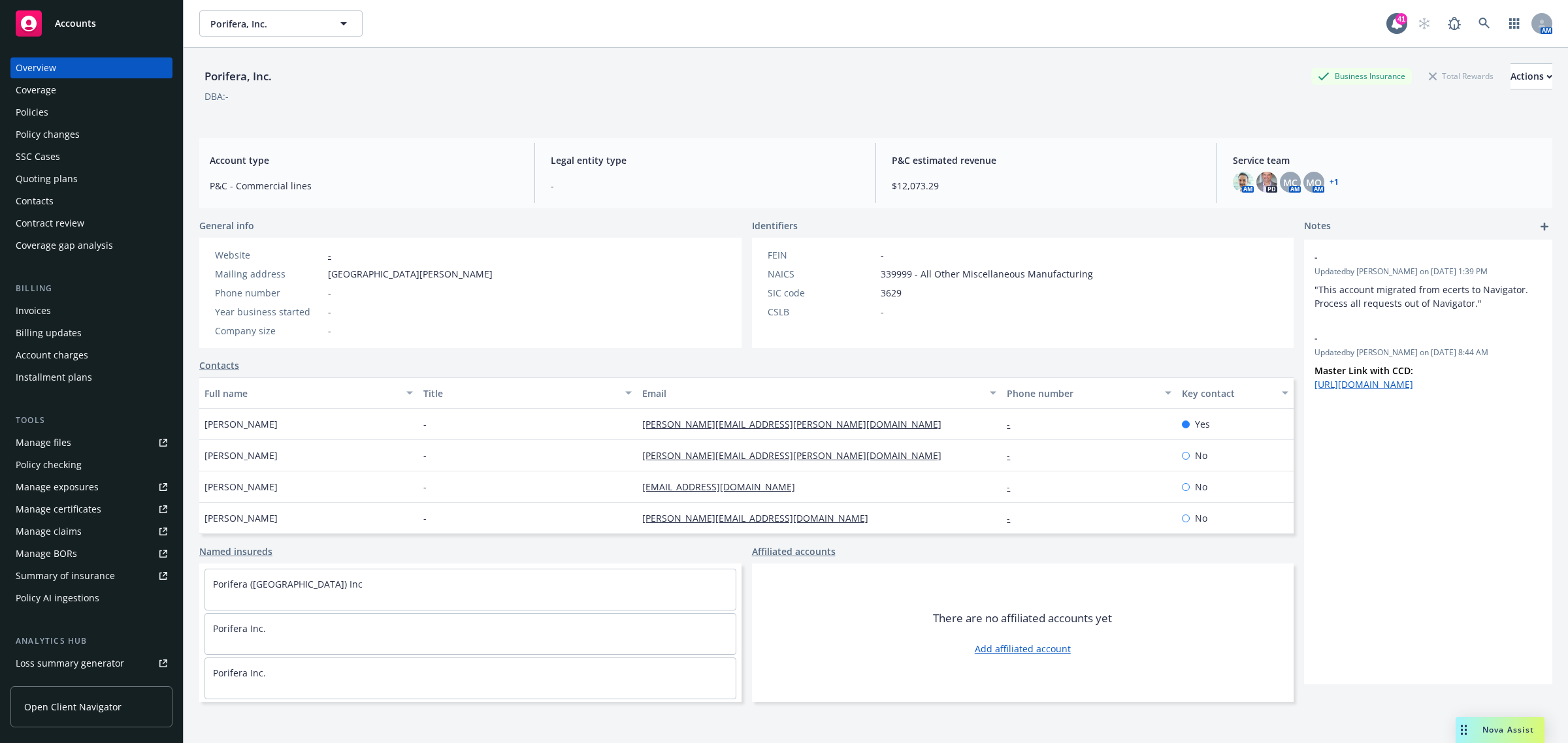
click at [193, 430] on div "Porifera, Inc. Business Insurance Total Rewards Actions DBA: - Account type P&C…" at bounding box center [876, 419] width 1384 height 743
copy span "[PERSON_NAME]"
click at [285, 416] on div "[PERSON_NAME]" at bounding box center [308, 424] width 219 height 31
drag, startPoint x: 289, startPoint y: 422, endPoint x: 202, endPoint y: 427, distance: 87.1
click at [202, 427] on div "[PERSON_NAME]" at bounding box center [308, 424] width 219 height 31
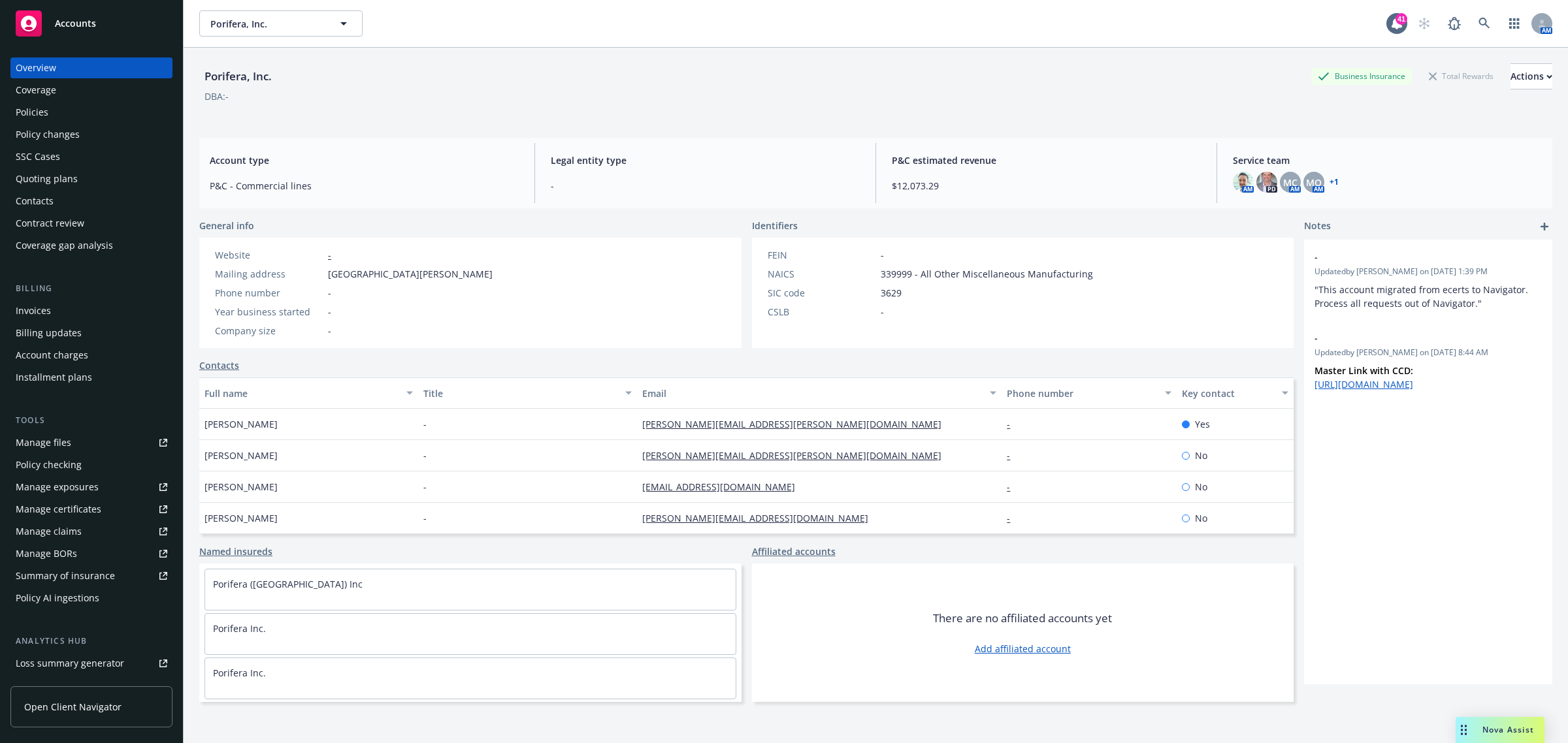
copy span "[PERSON_NAME]"
click at [26, 116] on div "Policies" at bounding box center [32, 113] width 33 height 21
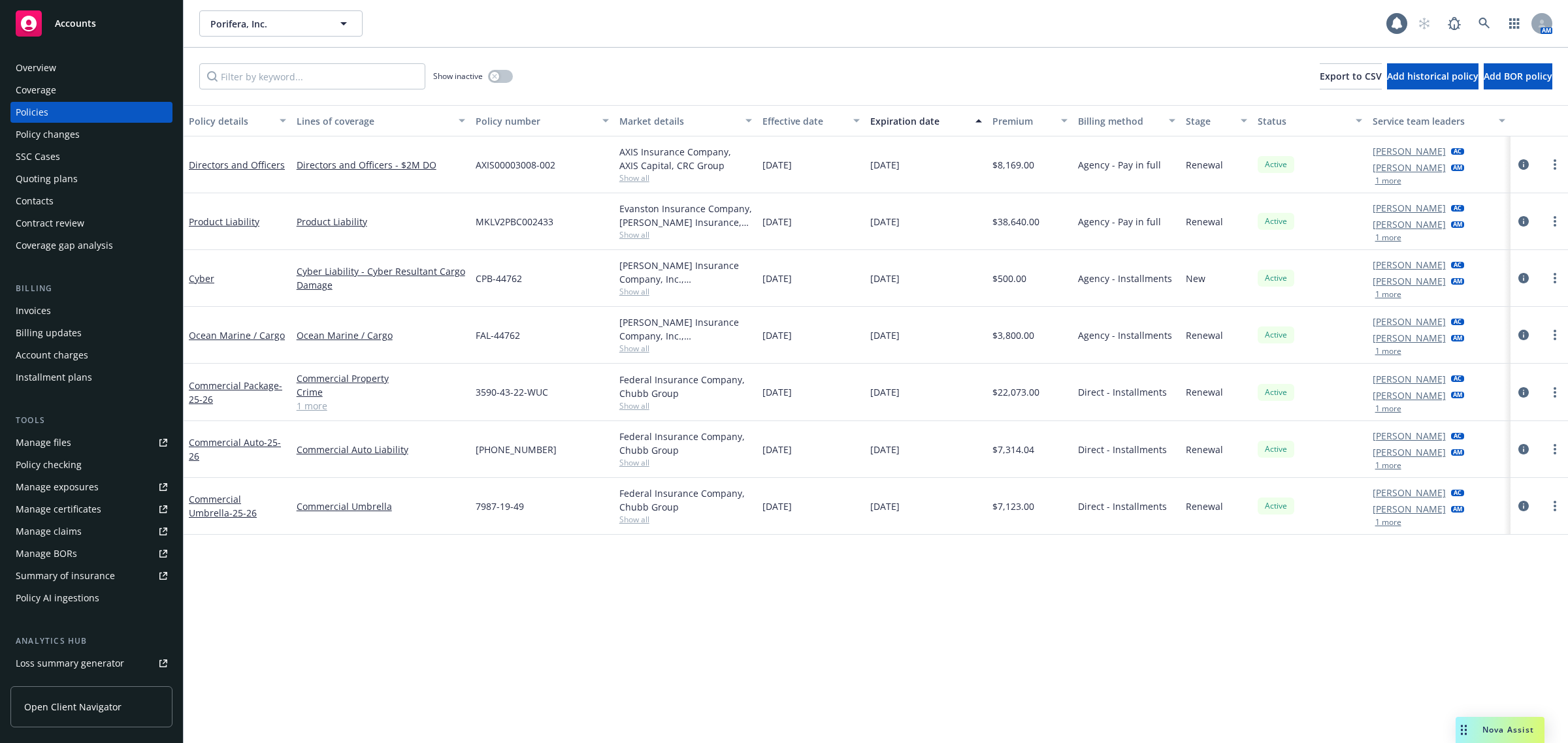
click at [634, 181] on span "Show all" at bounding box center [686, 178] width 133 height 11
click at [664, 64] on div "Show inactive Export to CSV Add historical policy Add BOR policy" at bounding box center [876, 76] width 1384 height 58
click at [634, 524] on span "Show all" at bounding box center [686, 519] width 133 height 11
click at [641, 464] on span "Show all" at bounding box center [686, 462] width 133 height 11
